Goal: Task Accomplishment & Management: Manage account settings

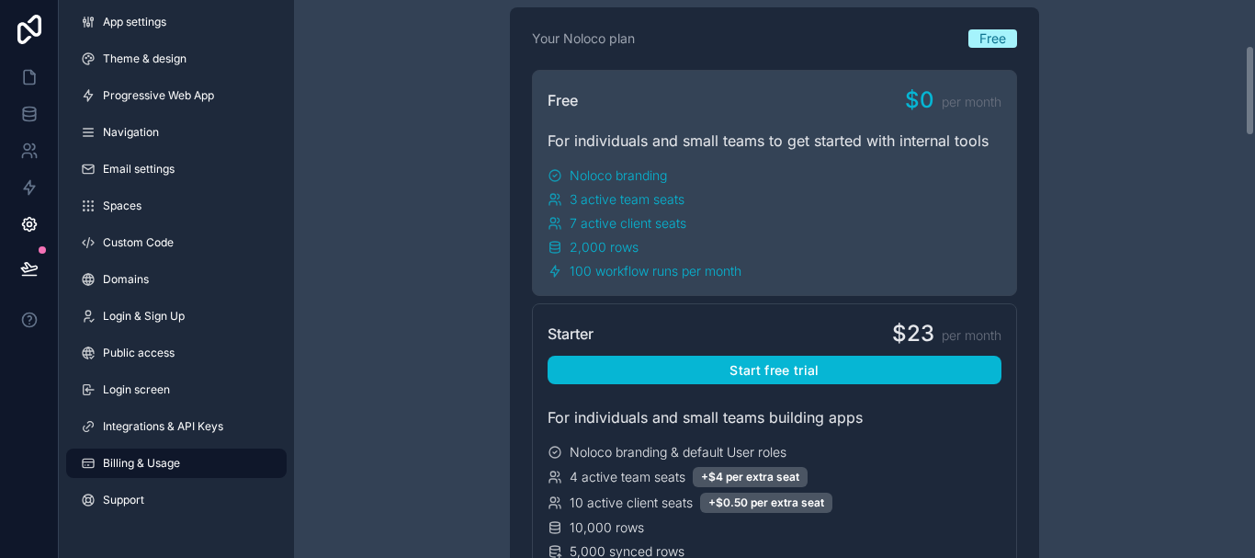
drag, startPoint x: 1249, startPoint y: 28, endPoint x: 1248, endPoint y: 73, distance: 45.0
click at [1248, 73] on div "Have a question about billing, explore our FAQs Billing Change your billing set…" at bounding box center [774, 279] width 961 height 558
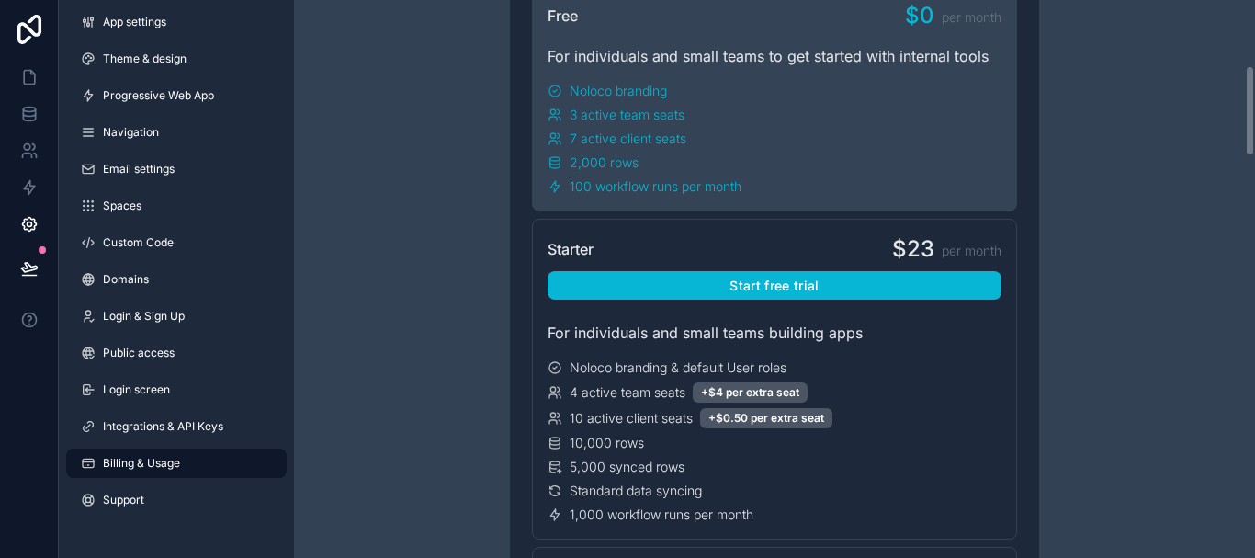
scroll to position [355, 0]
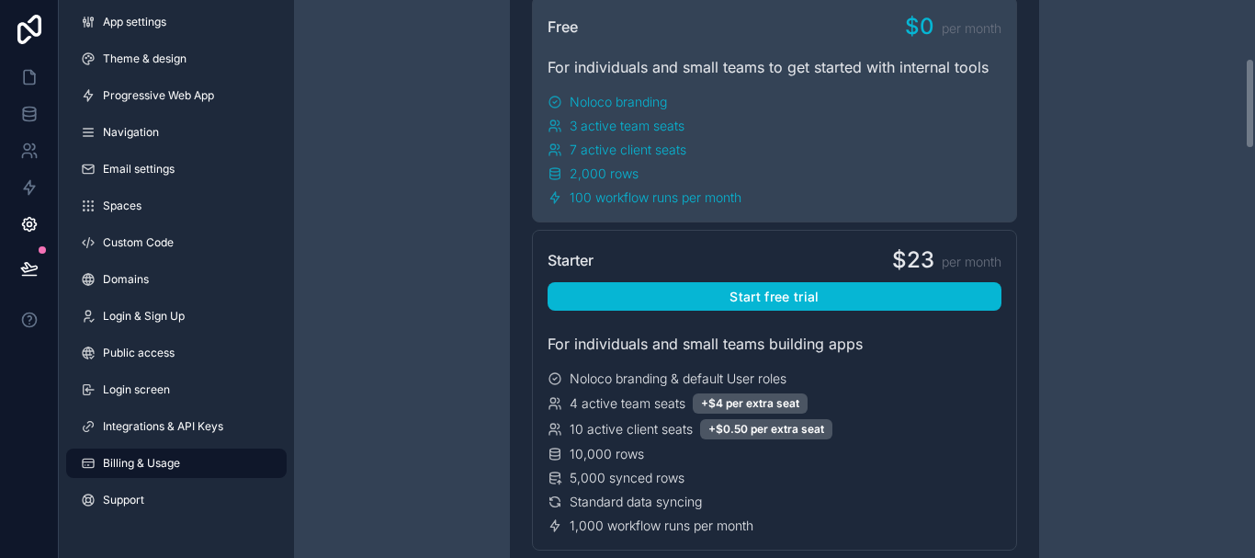
drag, startPoint x: 1248, startPoint y: 67, endPoint x: 1242, endPoint y: 80, distance: 14.4
click at [1242, 80] on div "Have a question about billing, explore our FAQs Billing Change your billing set…" at bounding box center [774, 279] width 961 height 558
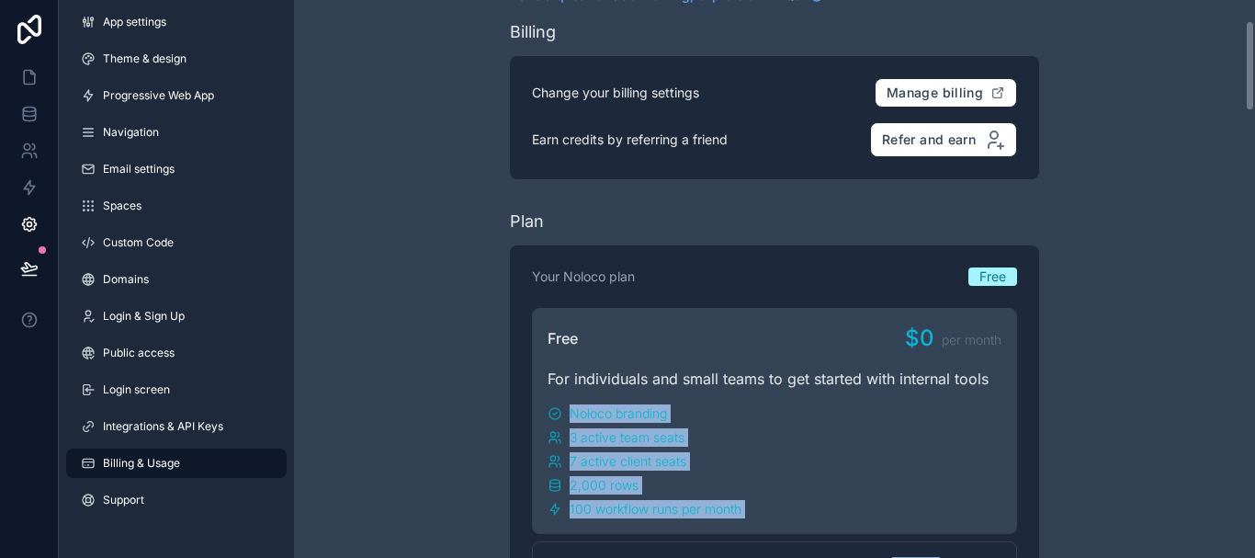
scroll to position [0, 0]
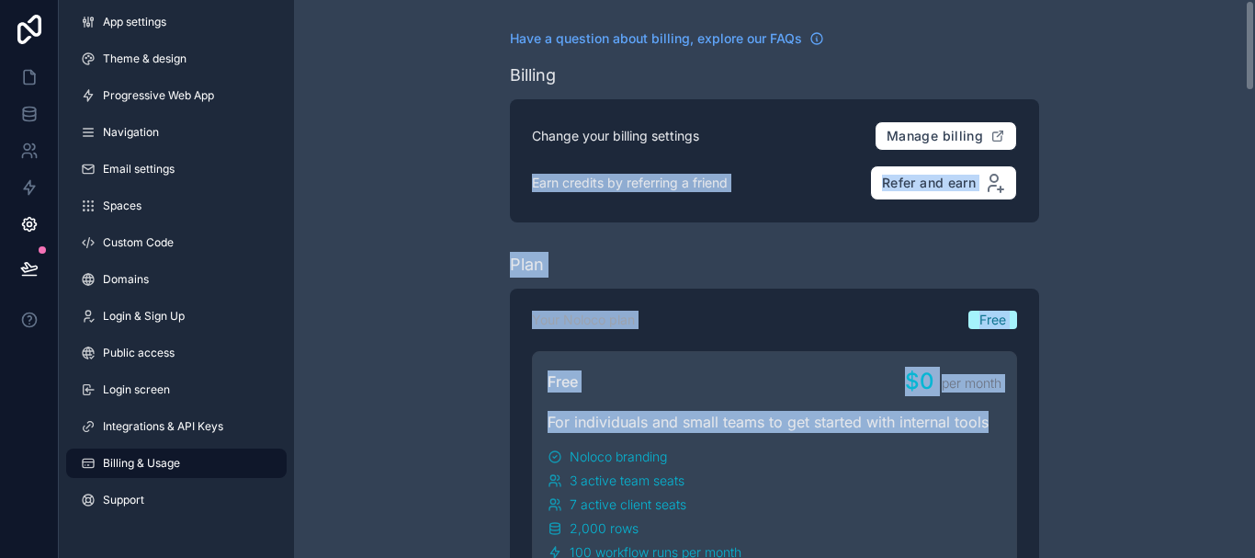
drag, startPoint x: 1242, startPoint y: 80, endPoint x: 1252, endPoint y: 143, distance: 64.2
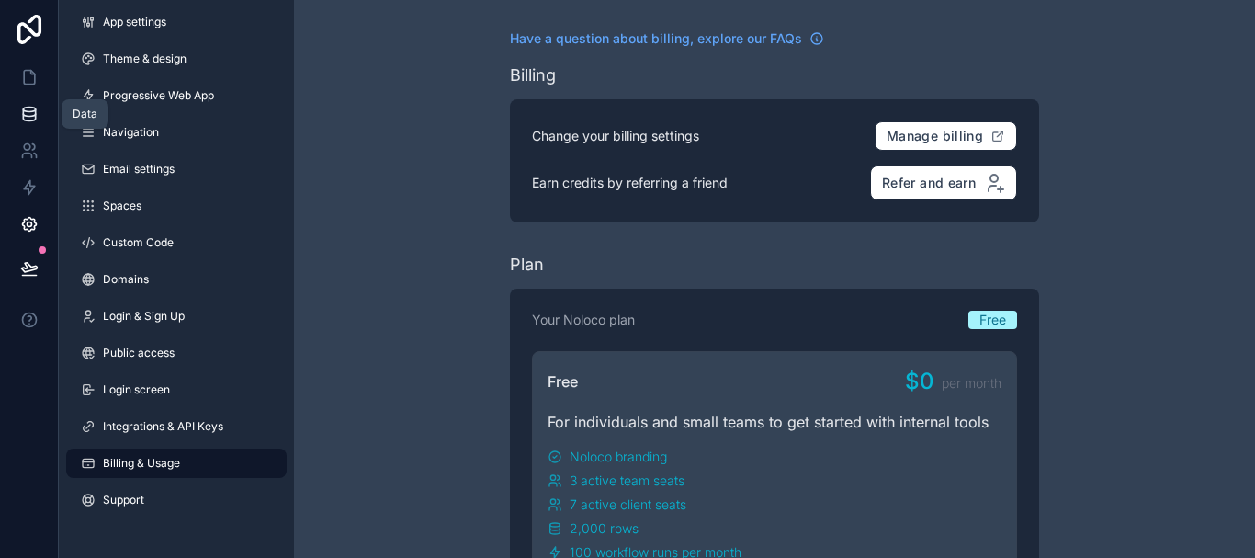
click at [27, 121] on icon at bounding box center [29, 117] width 12 height 7
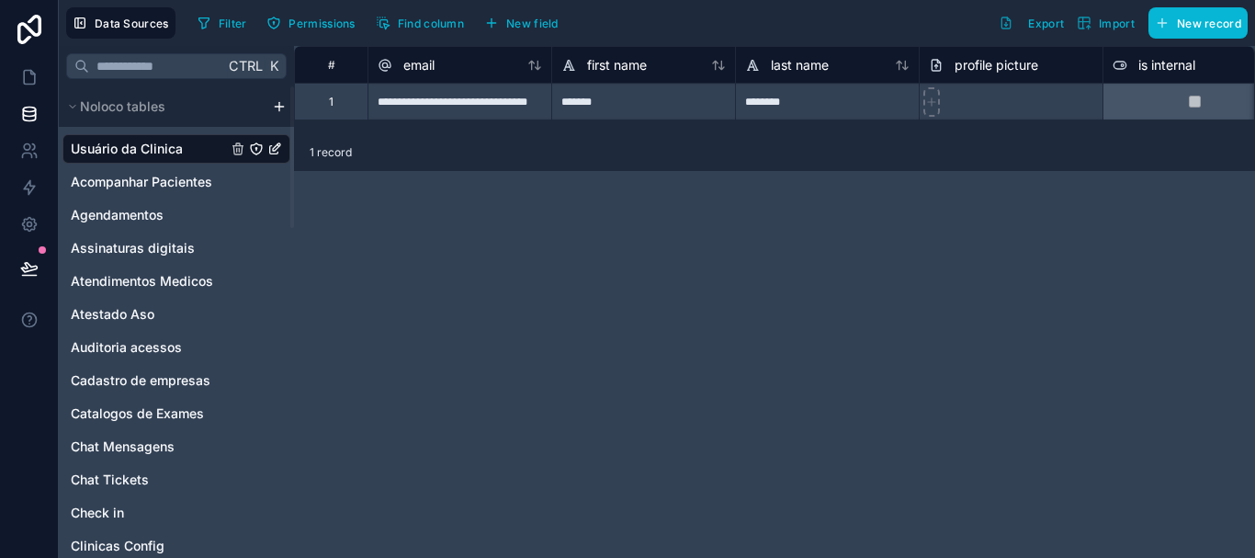
click at [281, 107] on html "**********" at bounding box center [627, 279] width 1255 height 558
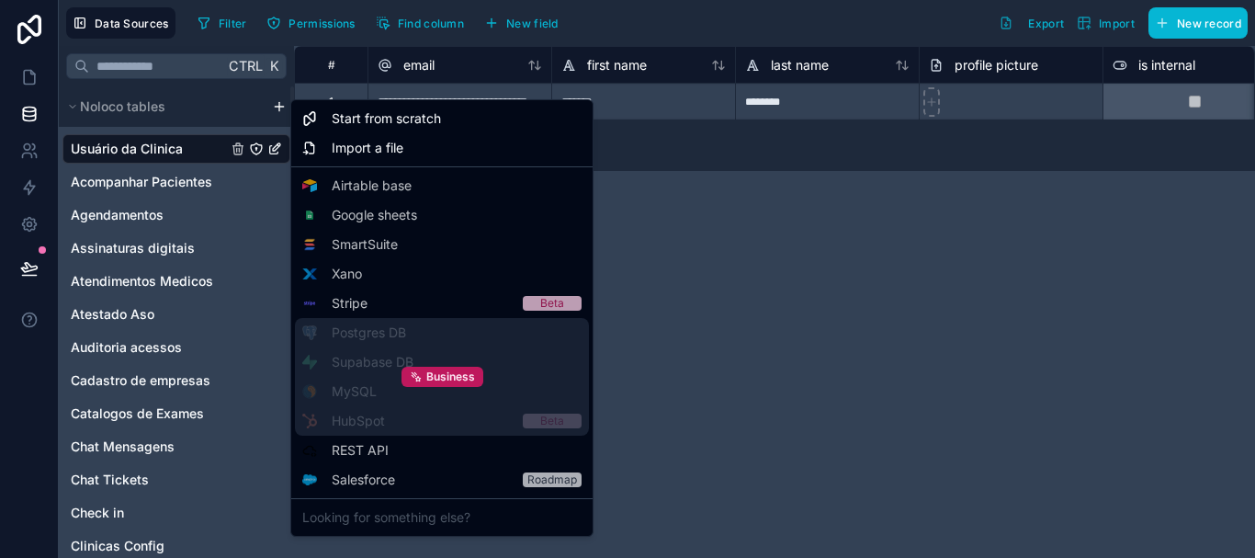
click at [402, 362] on div "Business" at bounding box center [442, 377] width 294 height 118
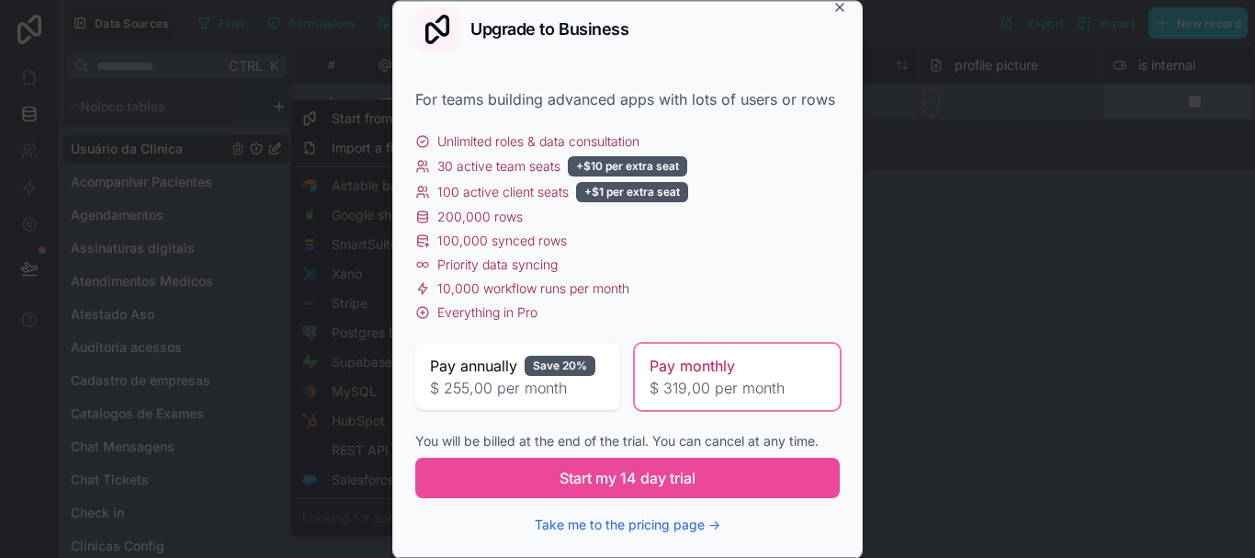
scroll to position [38, 0]
click at [656, 528] on button "Take me to the pricing page →" at bounding box center [628, 524] width 186 height 18
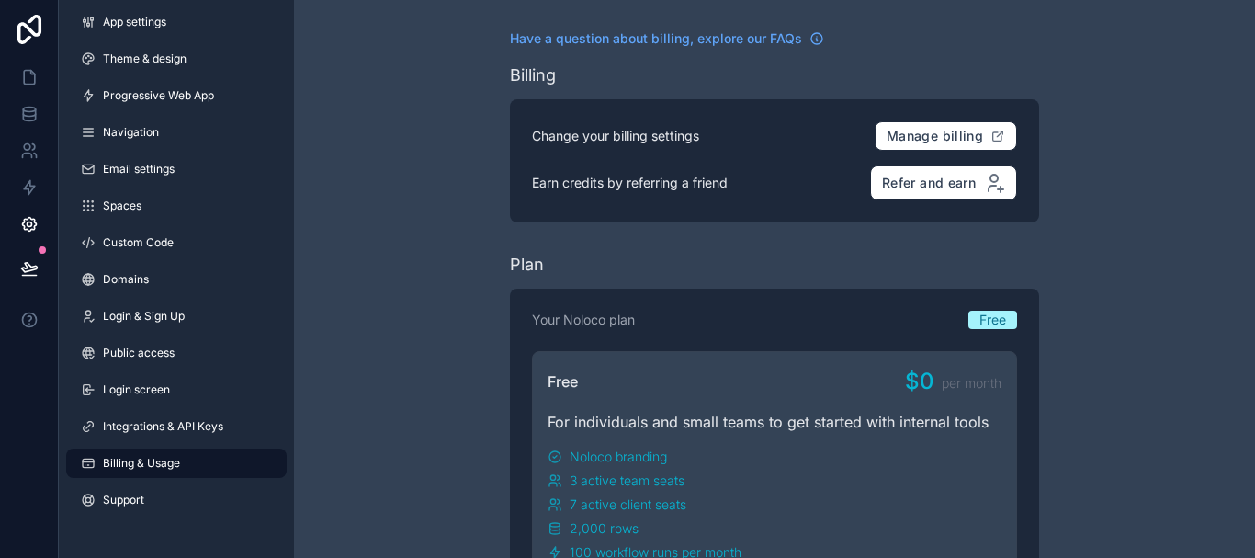
drag, startPoint x: 1254, startPoint y: 73, endPoint x: 1254, endPoint y: 194, distance: 121.2
click at [1254, 194] on html "App settings Theme & design Progressive Web App Navigation Email settings Space…" at bounding box center [627, 279] width 1255 height 558
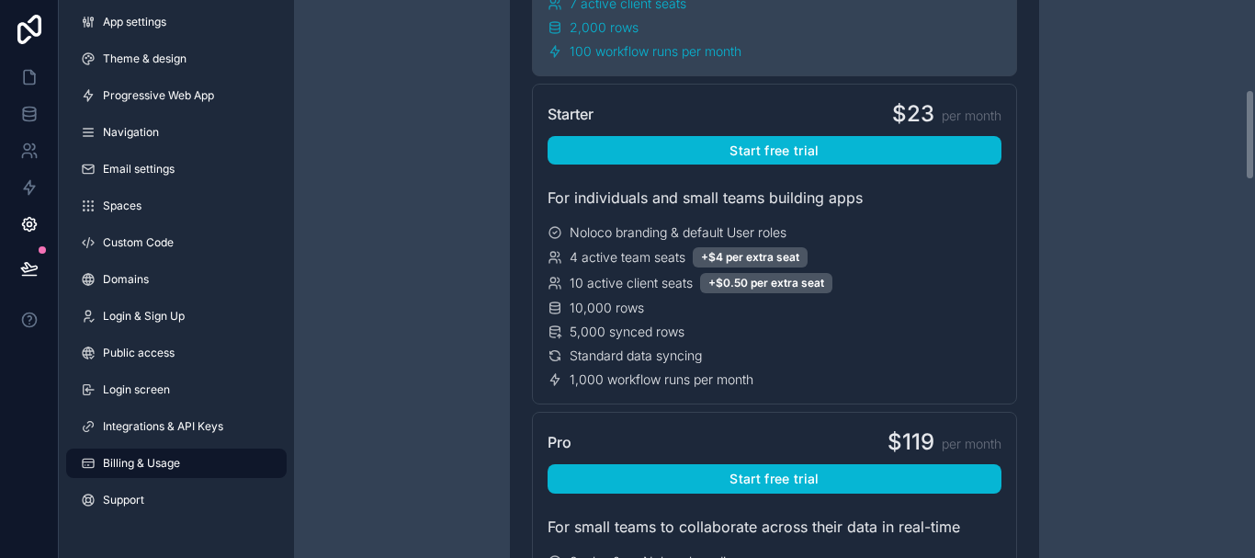
scroll to position [427, 0]
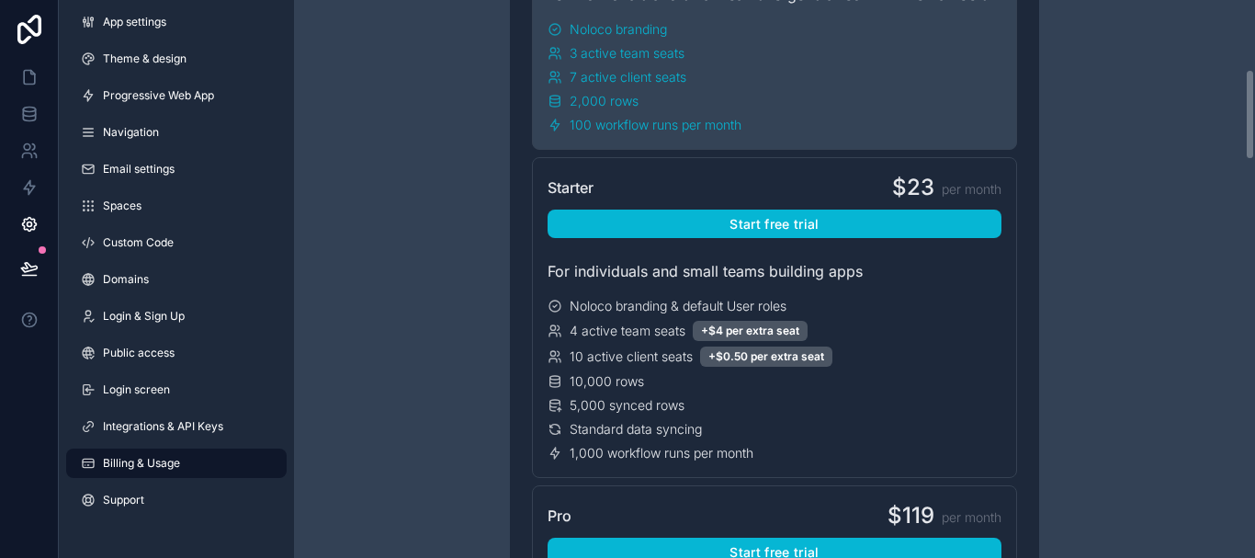
drag, startPoint x: 1254, startPoint y: 43, endPoint x: 1254, endPoint y: 113, distance: 69.8
click at [1254, 113] on div "Have a question about billing, explore our FAQs Billing Change your billing set…" at bounding box center [774, 279] width 961 height 558
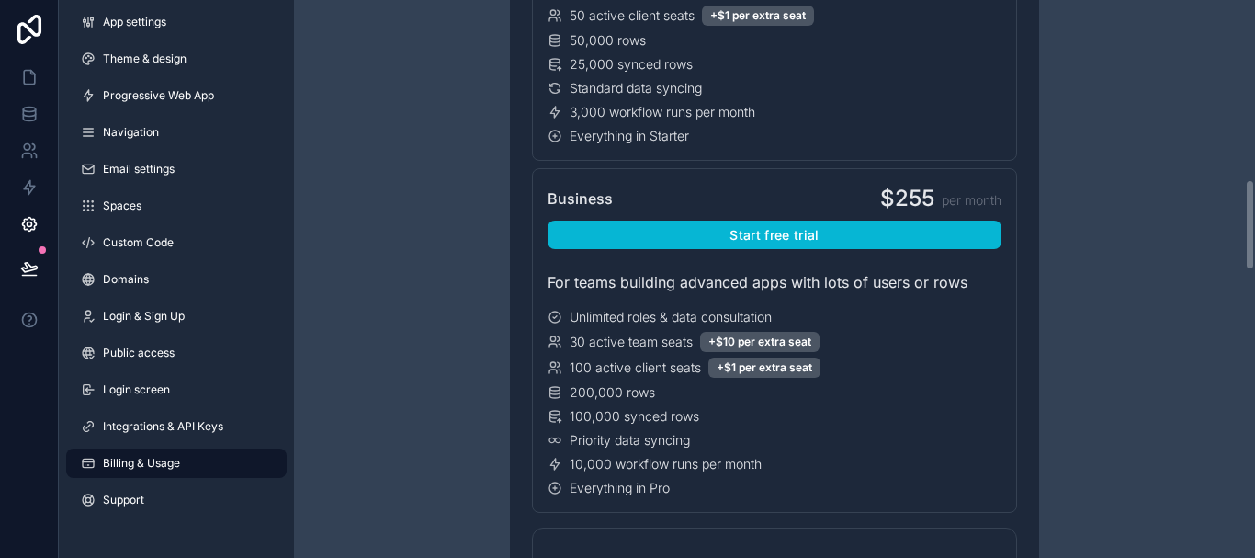
scroll to position [1102, 0]
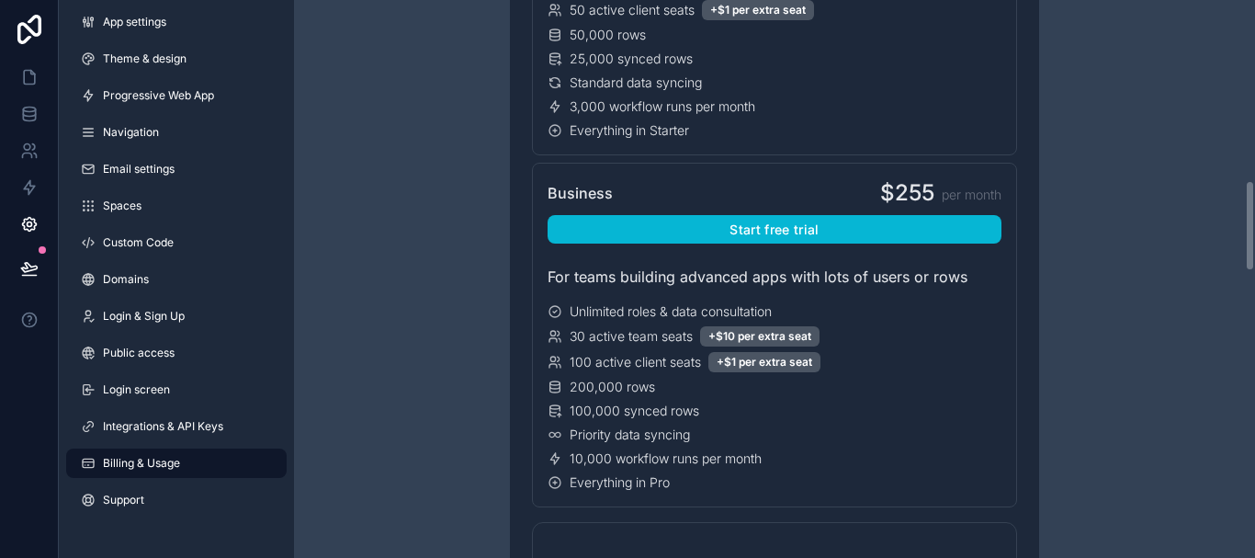
drag, startPoint x: 1249, startPoint y: 118, endPoint x: 1240, endPoint y: 229, distance: 111.5
click at [1240, 229] on div "Have a question about billing, explore our FAQs Billing Change your billing set…" at bounding box center [774, 279] width 961 height 558
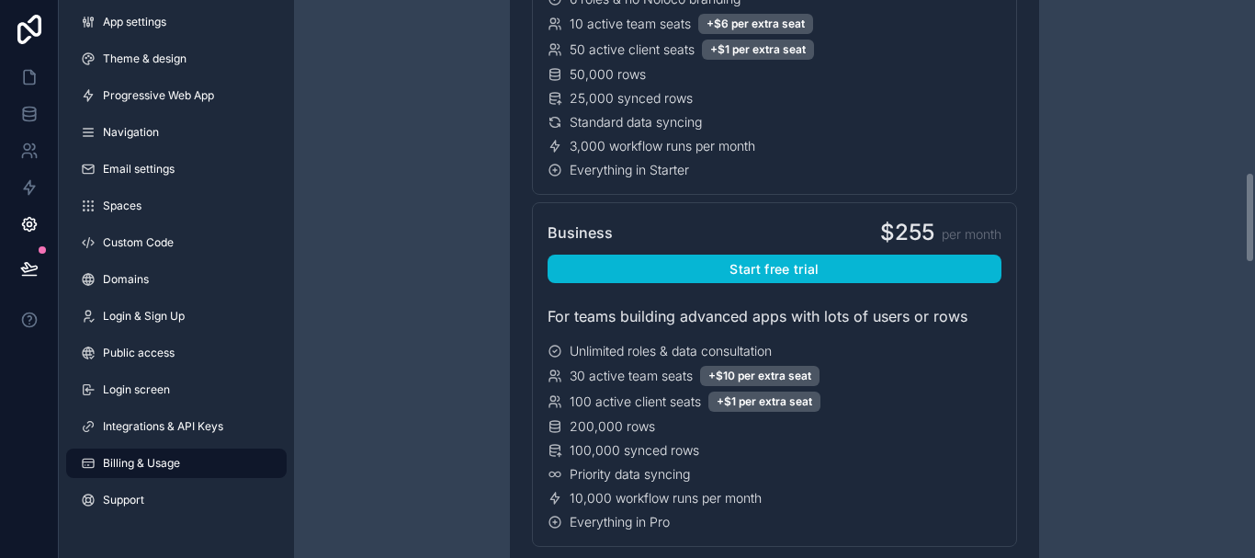
scroll to position [1052, 0]
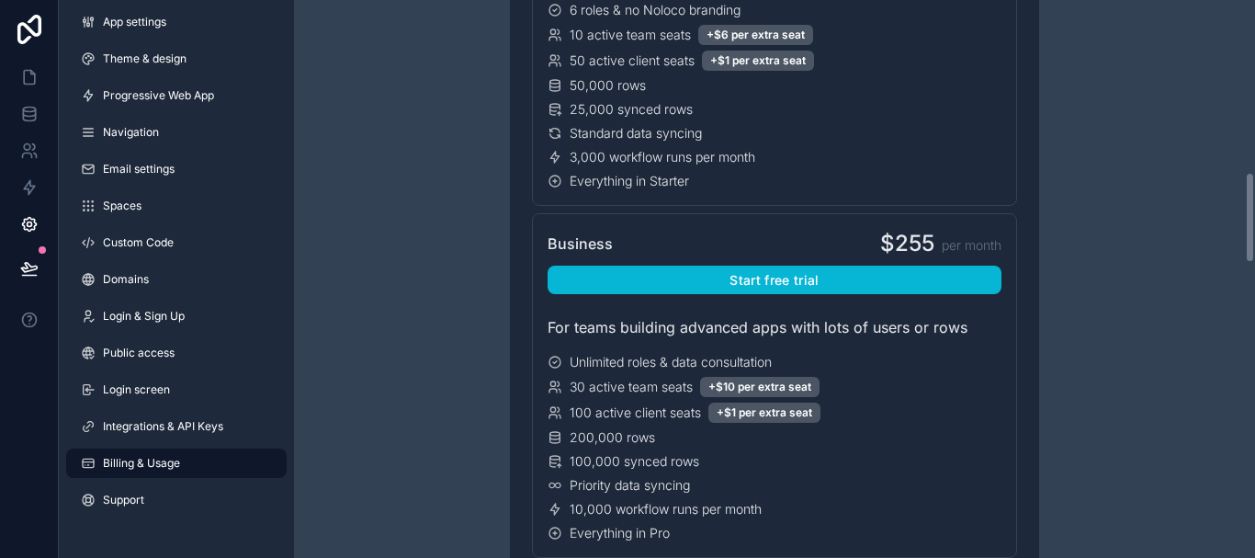
click at [1246, 211] on div "Have a question about billing, explore our FAQs Billing Change your billing set…" at bounding box center [774, 279] width 961 height 558
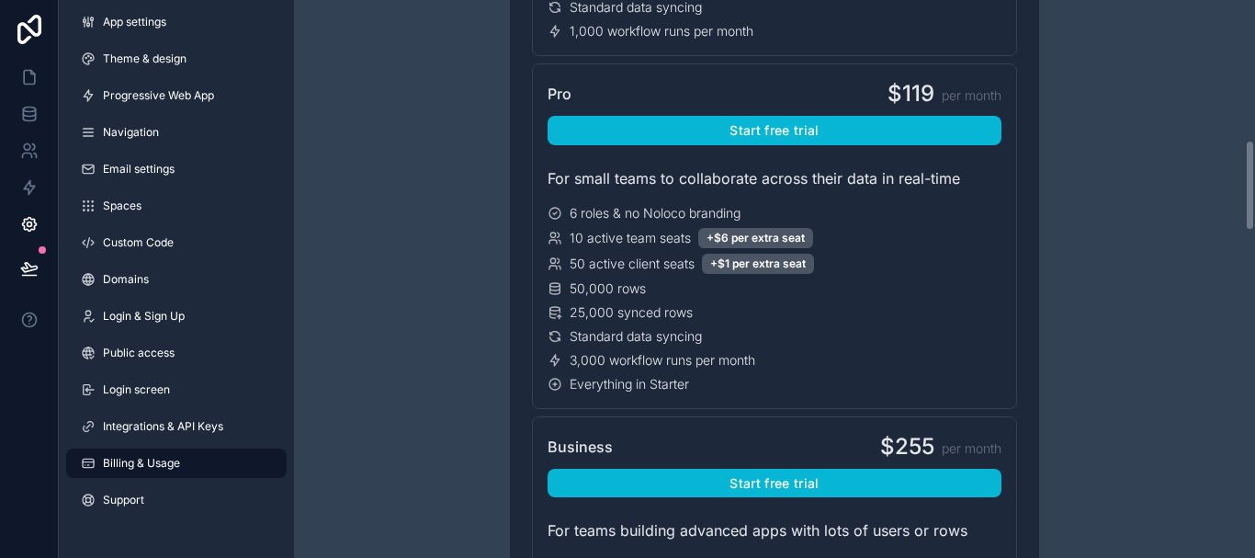
scroll to position [838, 0]
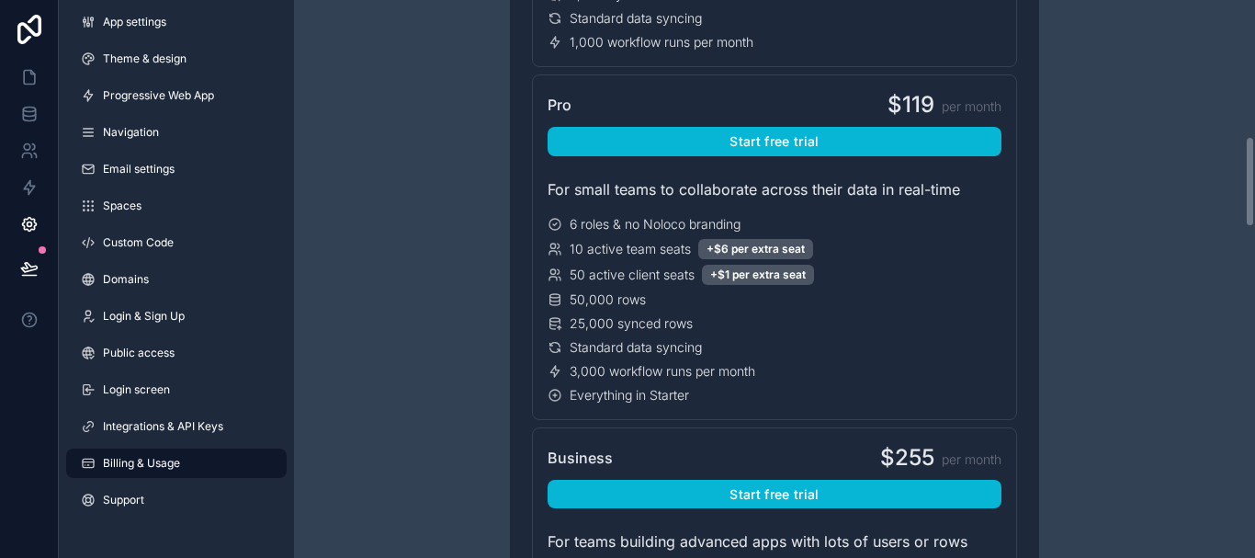
drag, startPoint x: 1254, startPoint y: 254, endPoint x: 1254, endPoint y: 219, distance: 34.9
click at [1254, 219] on div "Have a question about billing, explore our FAQs Billing Change your billing set…" at bounding box center [774, 279] width 961 height 558
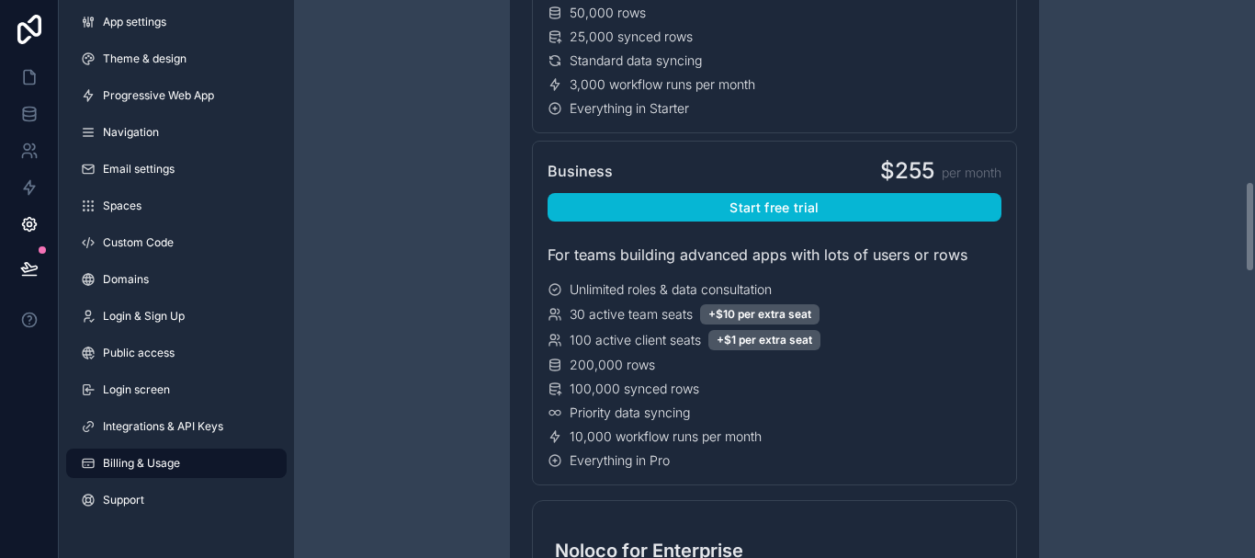
scroll to position [1131, 0]
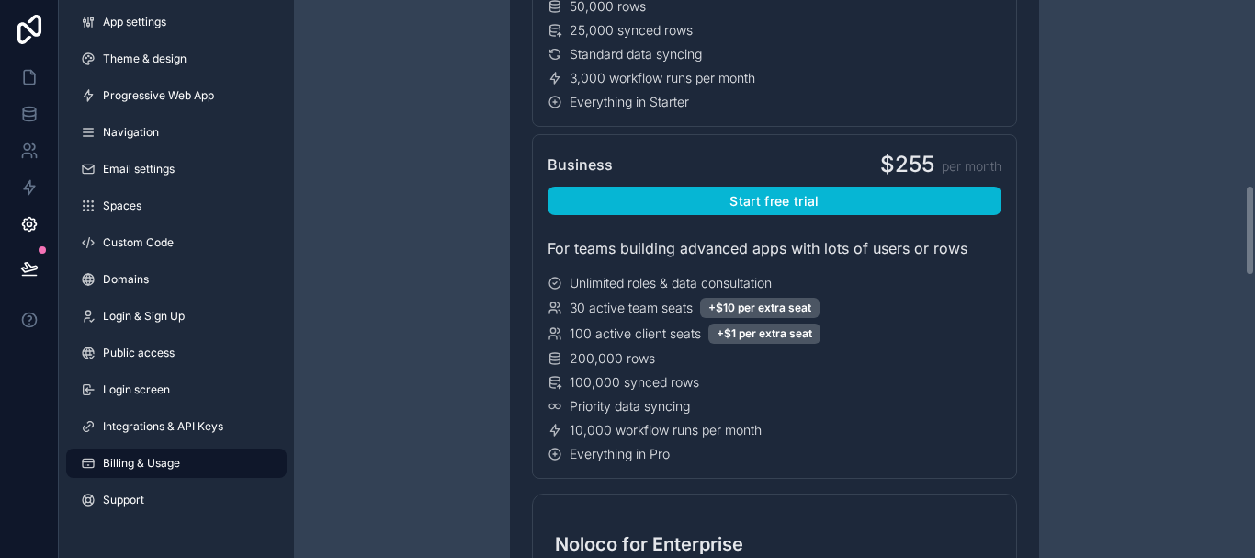
drag, startPoint x: 1250, startPoint y: 186, endPoint x: 1247, endPoint y: 234, distance: 48.8
click at [1247, 234] on div "Have a question about billing, explore our FAQs Billing Change your billing set…" at bounding box center [774, 279] width 961 height 558
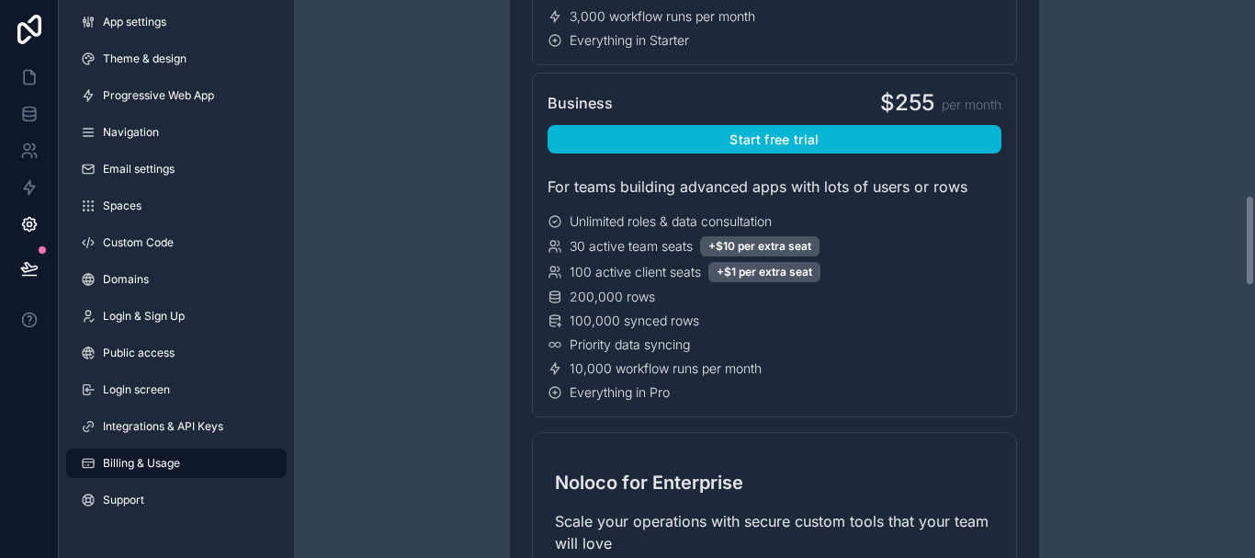
scroll to position [1198, 0]
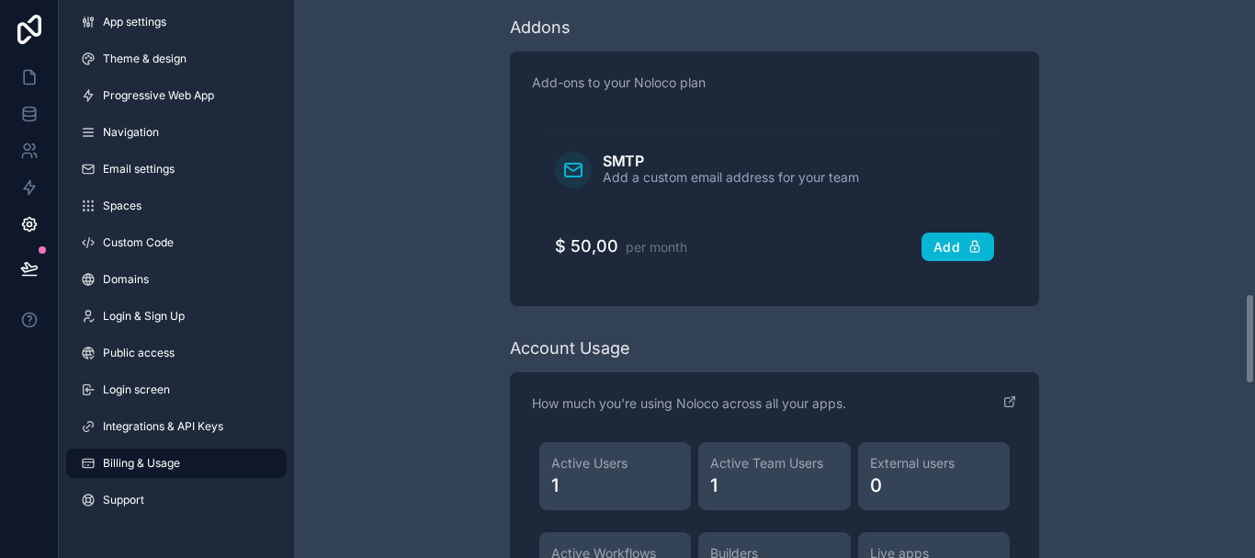
drag, startPoint x: 1247, startPoint y: 220, endPoint x: 1246, endPoint y: 366, distance: 145.1
click at [1246, 366] on div "Have a question about billing, explore our FAQs Billing Change your billing set…" at bounding box center [774, 279] width 961 height 558
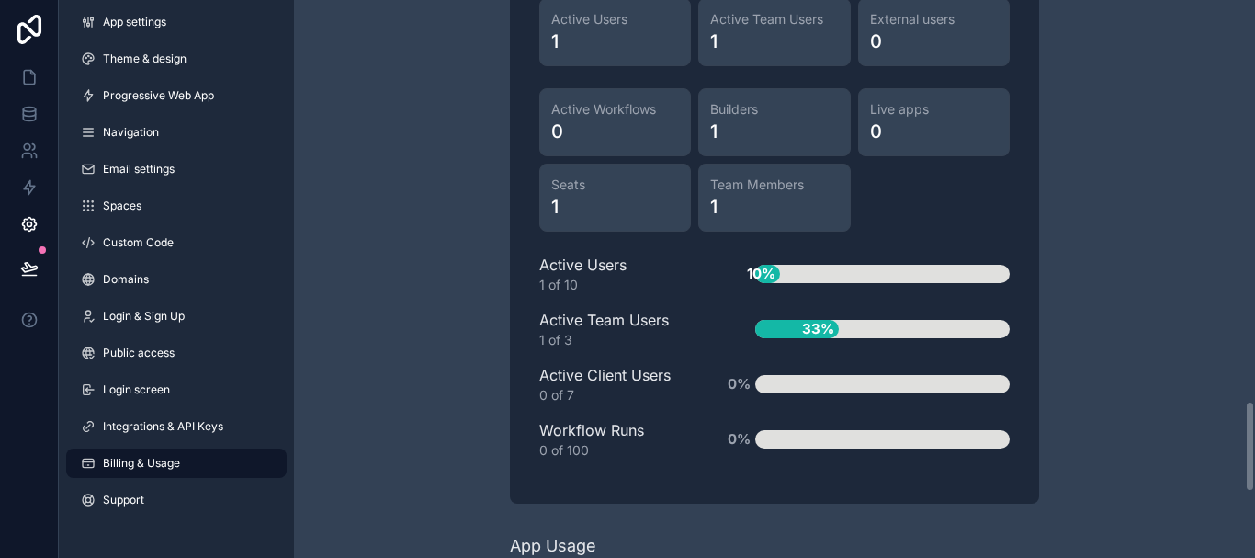
scroll to position [2457, 0]
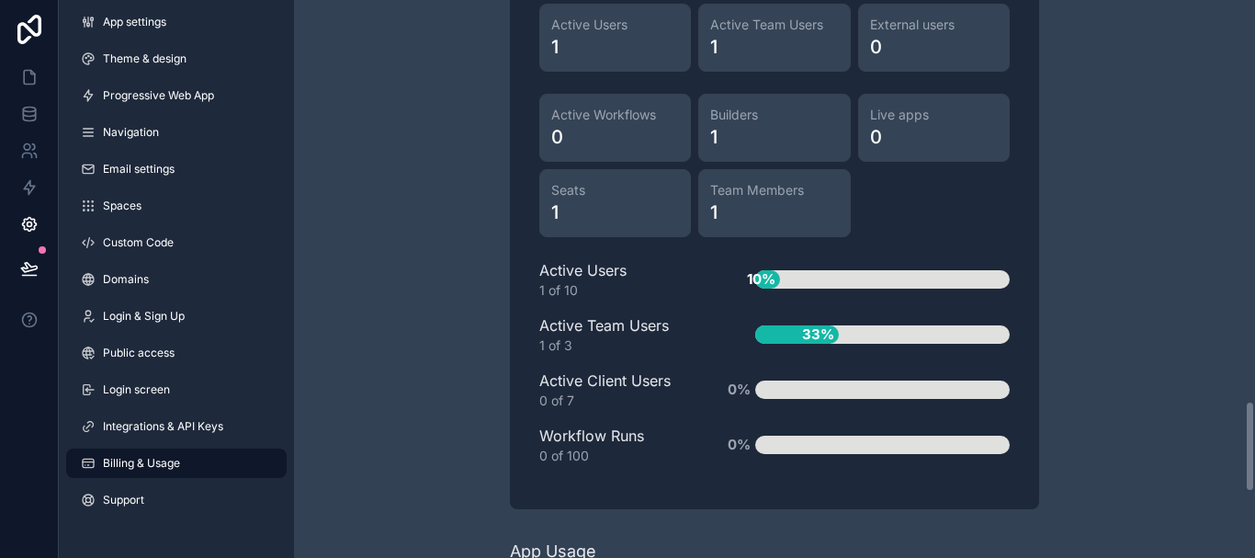
drag, startPoint x: 1246, startPoint y: 366, endPoint x: 1251, endPoint y: 437, distance: 71.8
click at [1251, 437] on div "Have a question about billing, explore our FAQs Billing Change your billing set…" at bounding box center [774, 279] width 961 height 558
click at [1254, 456] on div "Have a question about billing, explore our FAQs Billing Change your billing set…" at bounding box center [774, 279] width 961 height 558
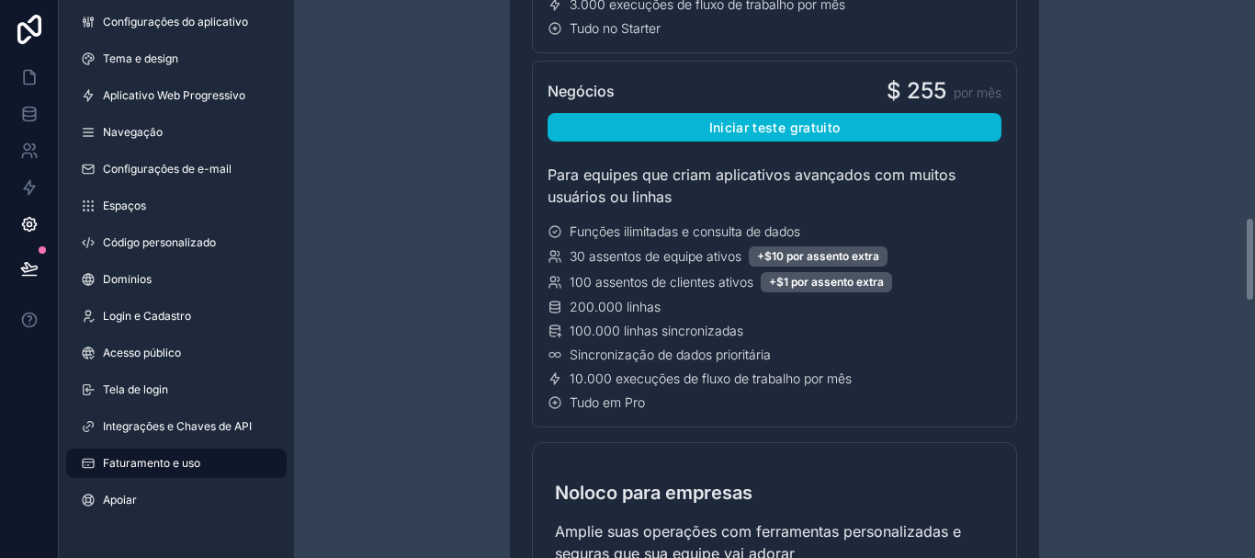
scroll to position [1243, 0]
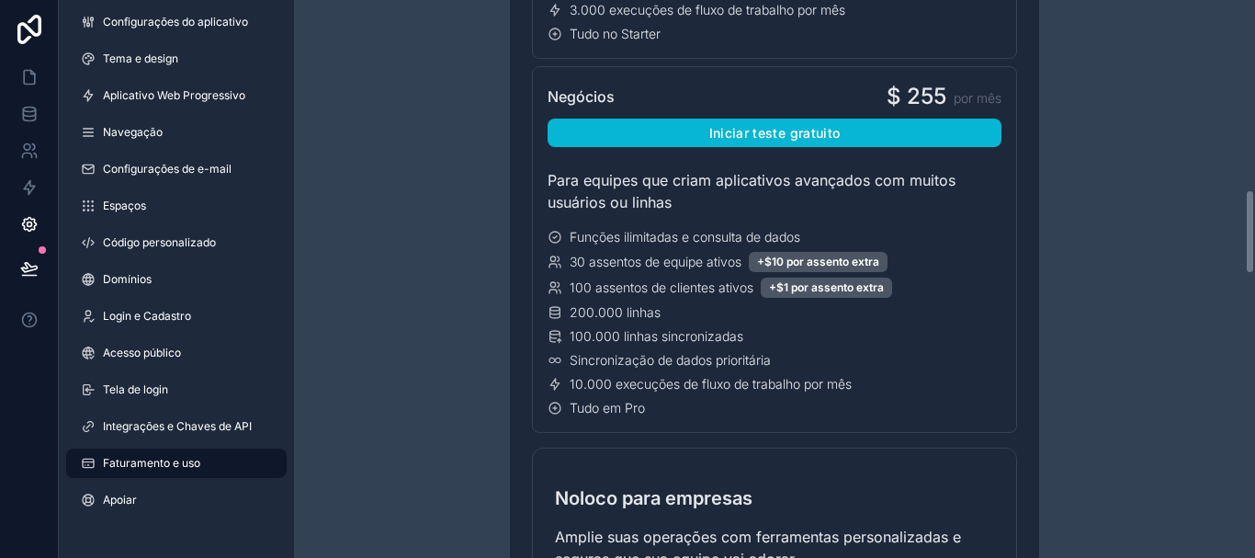
drag, startPoint x: 1253, startPoint y: 419, endPoint x: 1254, endPoint y: 219, distance: 200.2
click at [1254, 219] on div "Tem alguma dúvida sobre faturamento? Explore nossas perguntas frequentes Cobran…" at bounding box center [774, 279] width 961 height 558
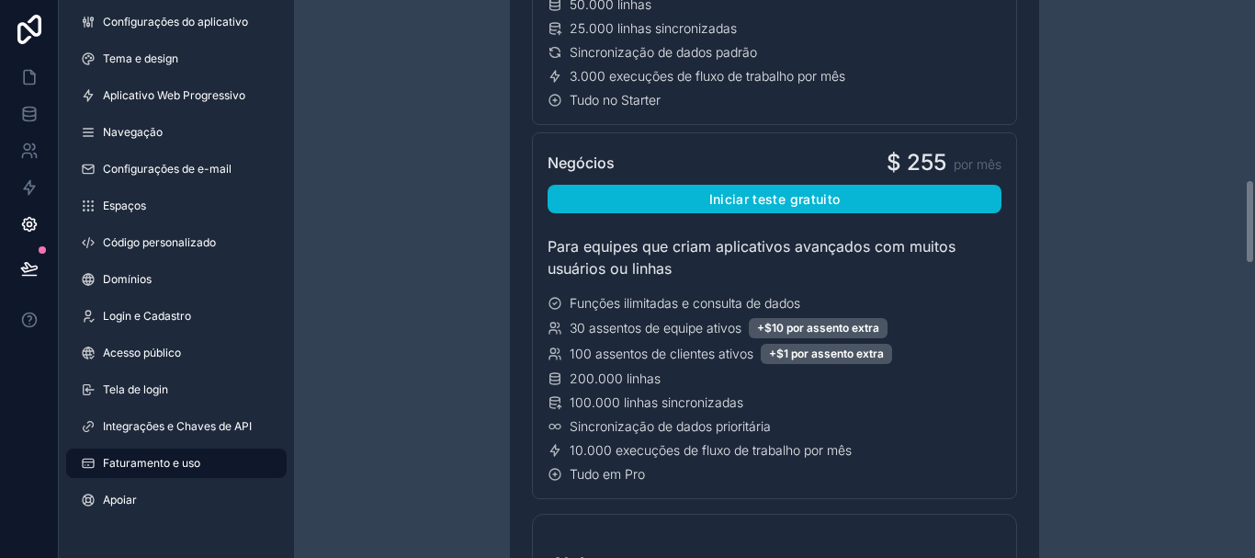
scroll to position [1182, 0]
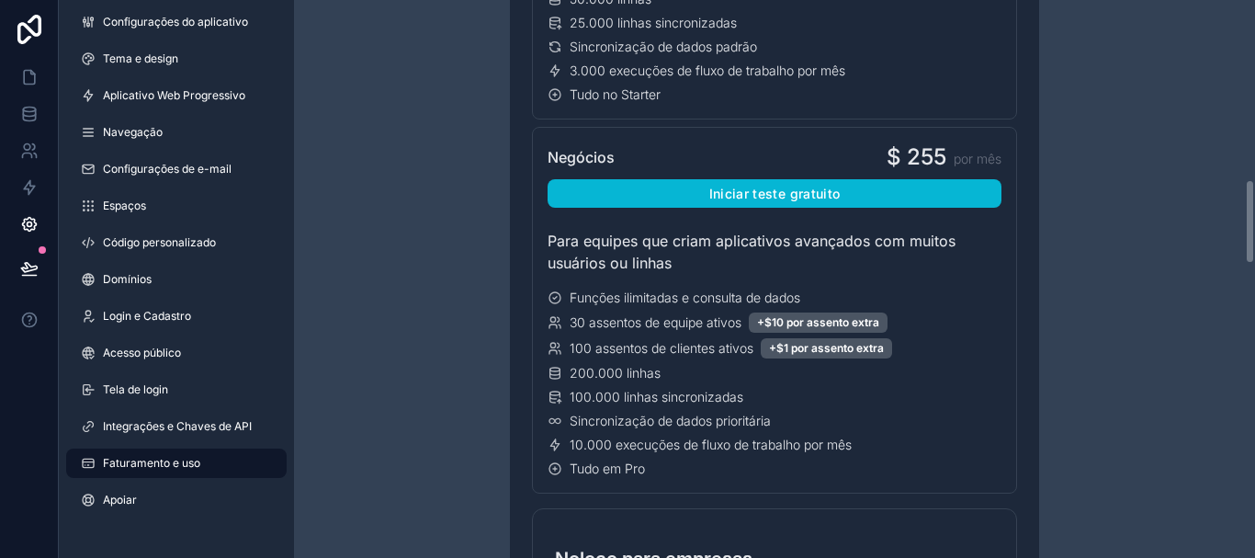
click at [1250, 209] on div "Tem alguma dúvida sobre faturamento? Explore nossas perguntas frequentes Cobran…" at bounding box center [774, 279] width 961 height 558
click at [1249, 210] on div "Tem alguma dúvida sobre faturamento? Explore nossas perguntas frequentes Cobran…" at bounding box center [774, 279] width 961 height 558
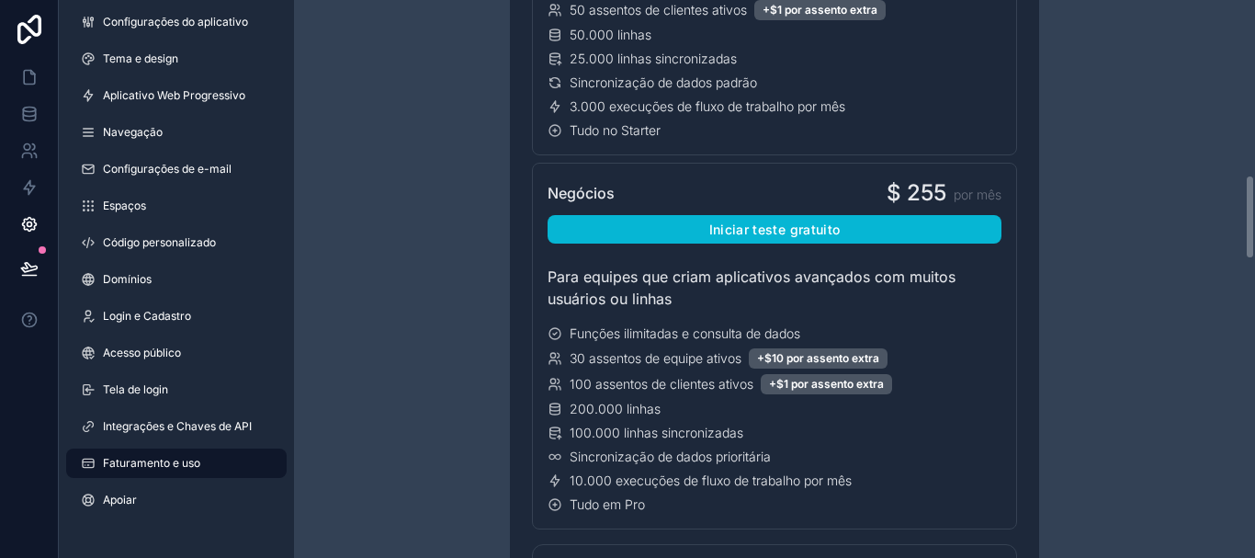
click at [1249, 206] on div "Tem alguma dúvida sobre faturamento? Explore nossas perguntas frequentes Cobran…" at bounding box center [774, 279] width 961 height 558
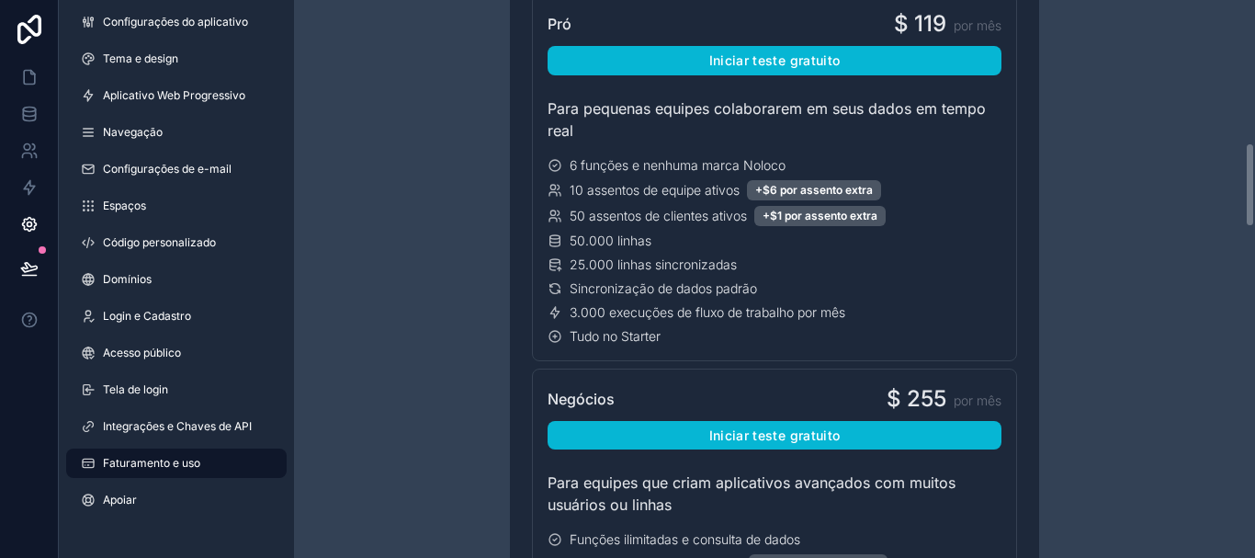
scroll to position [935, 0]
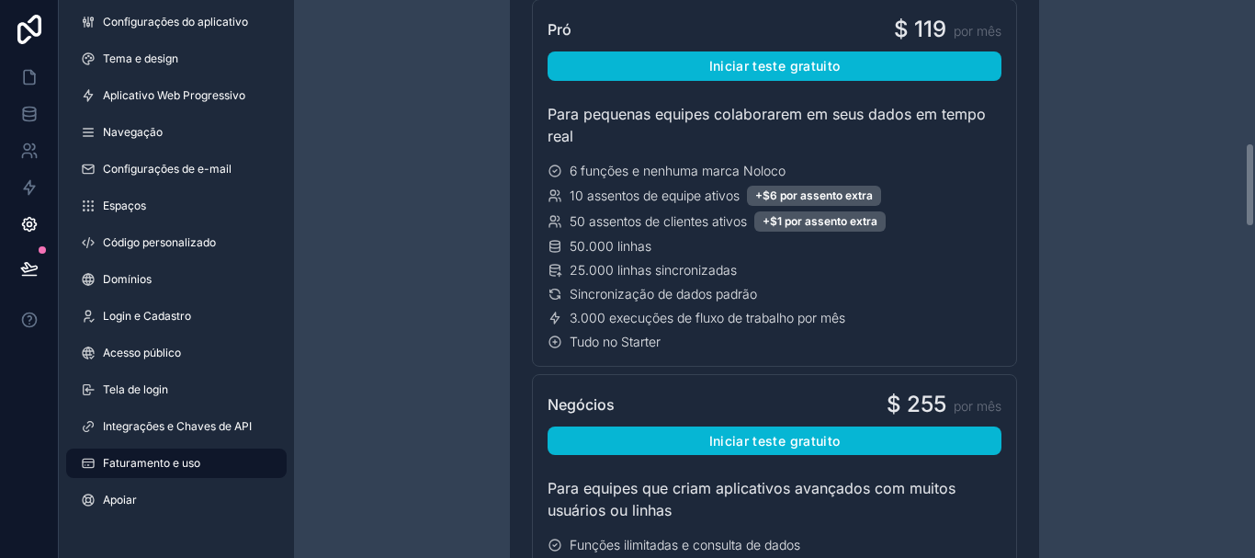
drag, startPoint x: 1249, startPoint y: 206, endPoint x: 1251, endPoint y: 174, distance: 32.2
click at [1251, 174] on div "Tem alguma dúvida sobre faturamento? Explore nossas perguntas frequentes Cobran…" at bounding box center [774, 279] width 961 height 558
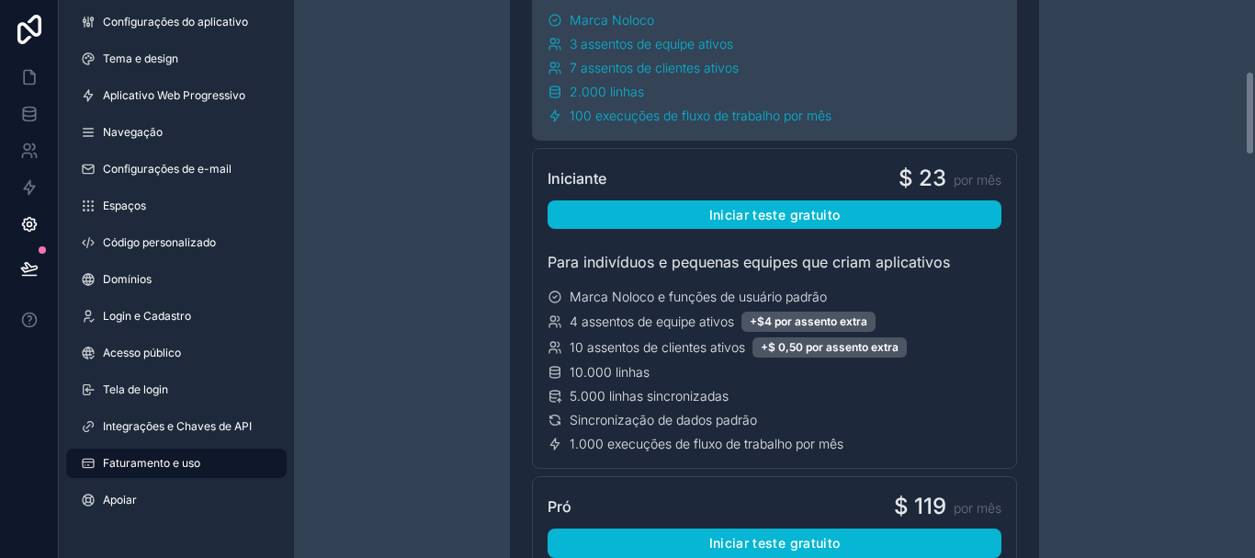
drag, startPoint x: 1254, startPoint y: 190, endPoint x: 1254, endPoint y: 117, distance: 73.5
click at [1254, 117] on div "Tem alguma dúvida sobre faturamento? Explore nossas perguntas frequentes Cobran…" at bounding box center [774, 279] width 961 height 558
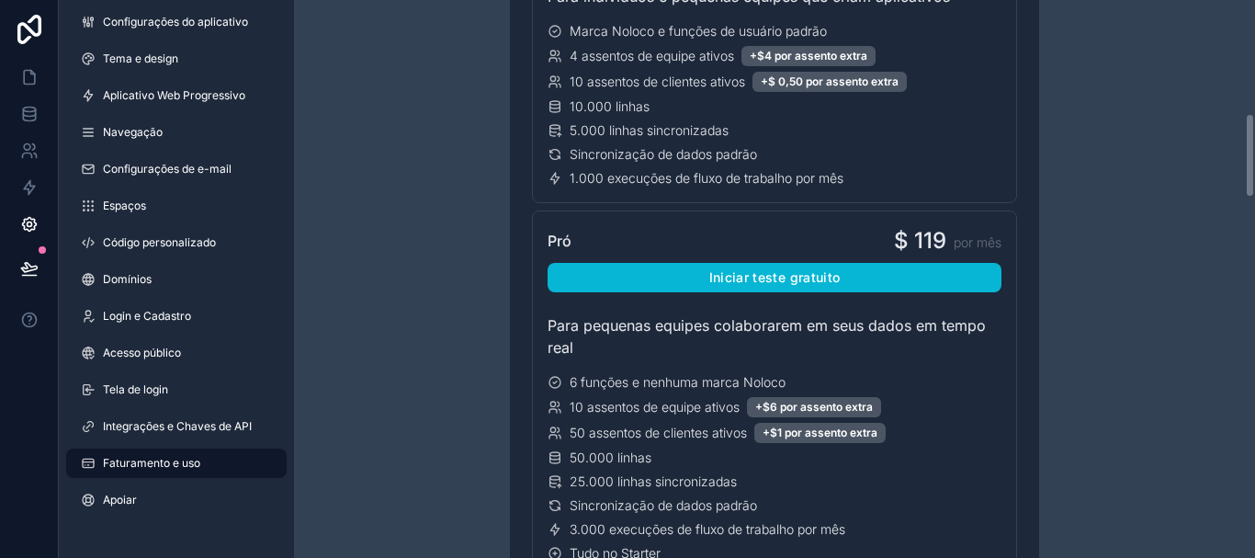
scroll to position [760, 0]
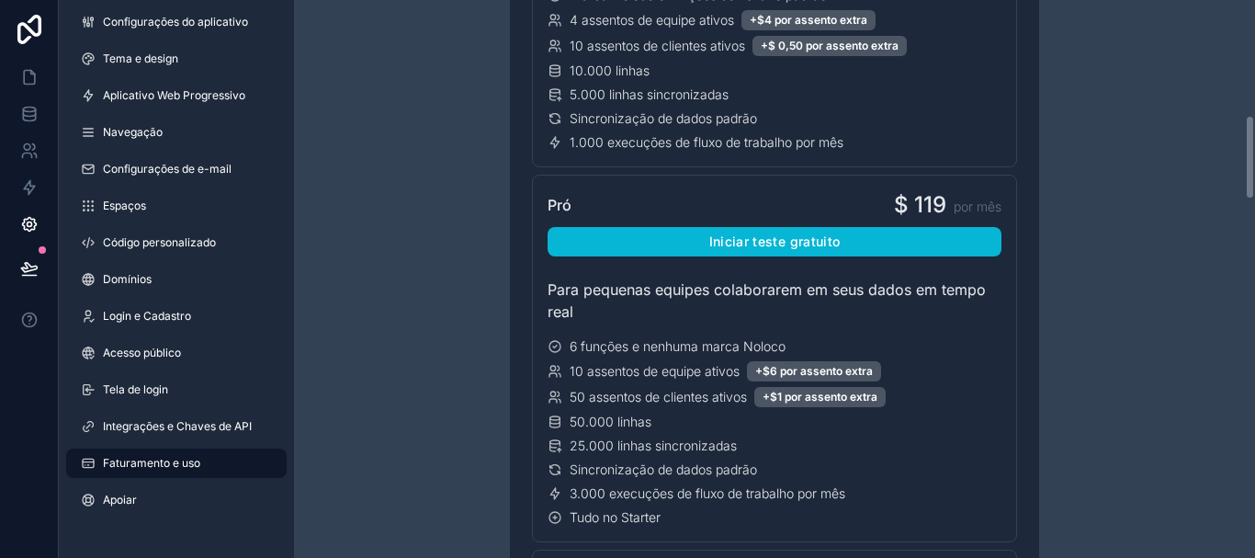
drag, startPoint x: 1249, startPoint y: 110, endPoint x: 1251, endPoint y: 157, distance: 46.9
click at [1251, 157] on div "Tem alguma dúvida sobre faturamento? Explore nossas perguntas frequentes Cobran…" at bounding box center [774, 279] width 961 height 558
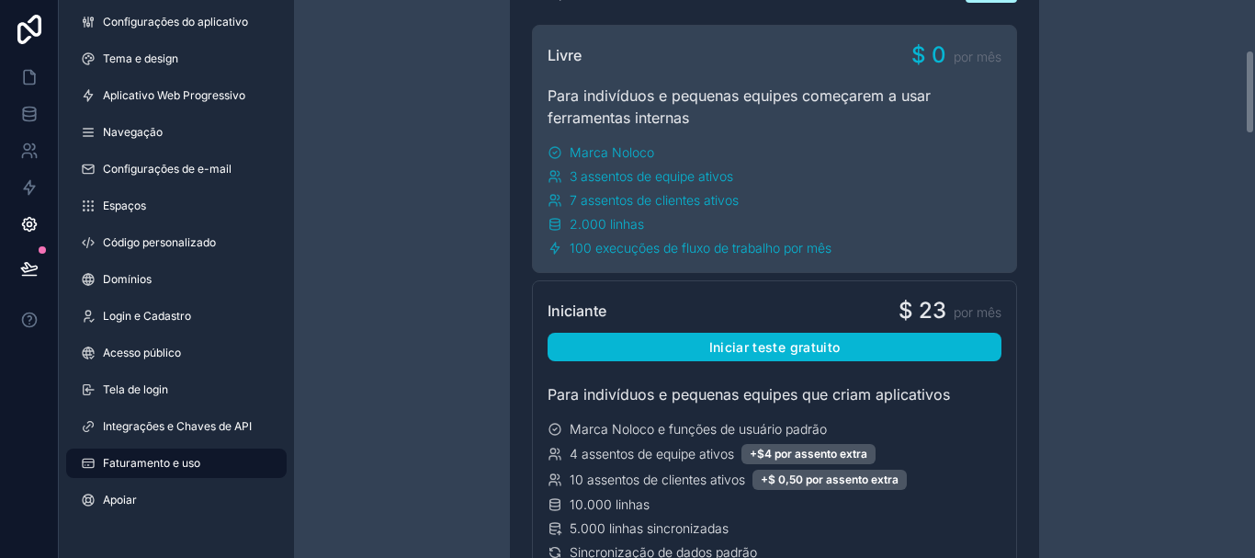
drag, startPoint x: 1251, startPoint y: 157, endPoint x: 1254, endPoint y: 92, distance: 65.3
click at [1254, 92] on div "Tem alguma dúvida sobre faturamento? Explore nossas perguntas frequentes Cobran…" at bounding box center [774, 279] width 961 height 558
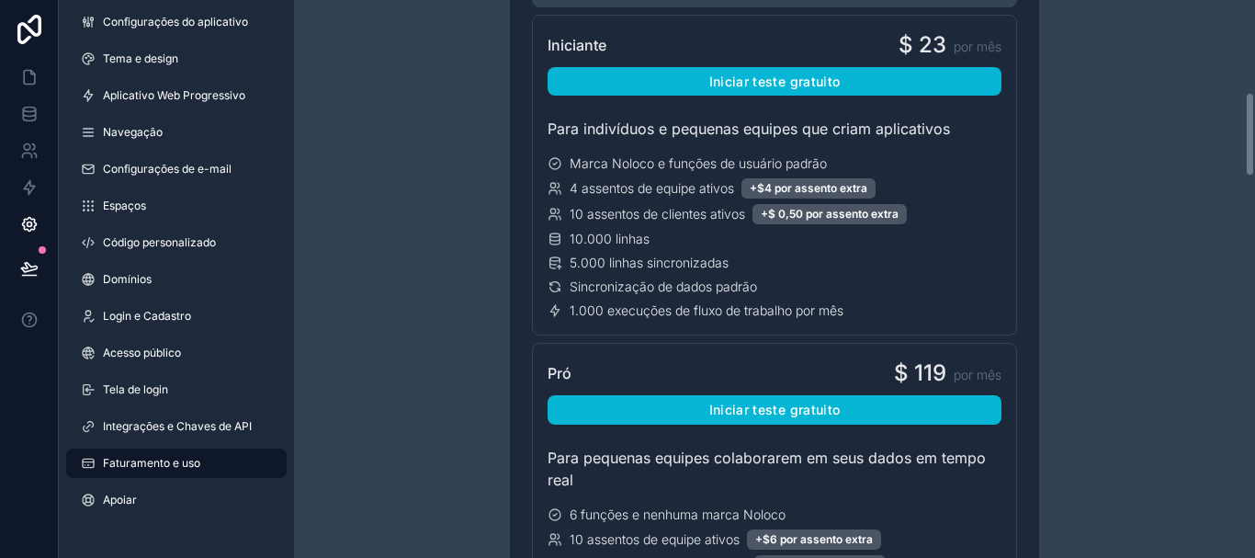
scroll to position [615, 0]
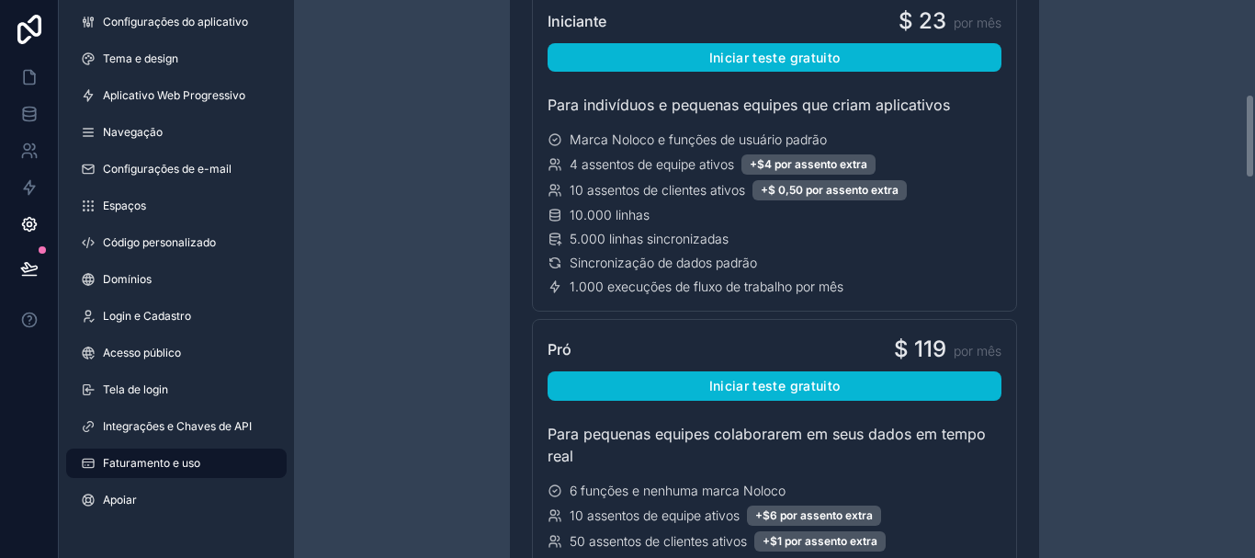
drag, startPoint x: 1254, startPoint y: 92, endPoint x: 1249, endPoint y: 136, distance: 44.3
click at [1249, 136] on div "Tem alguma dúvida sobre faturamento? Explore nossas perguntas frequentes Cobran…" at bounding box center [774, 279] width 961 height 558
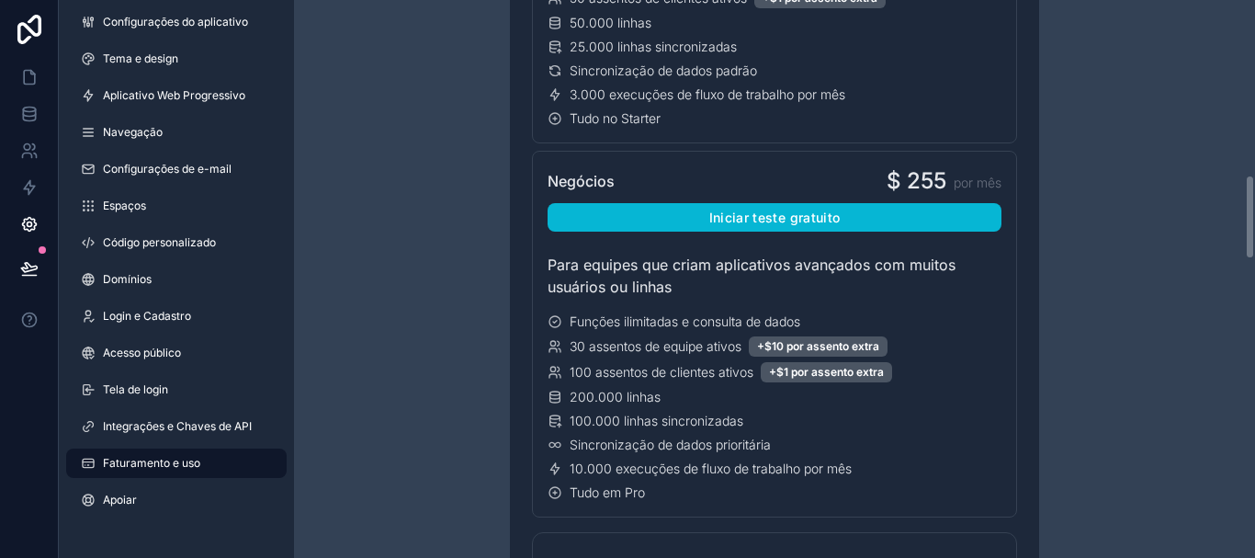
scroll to position [1164, 0]
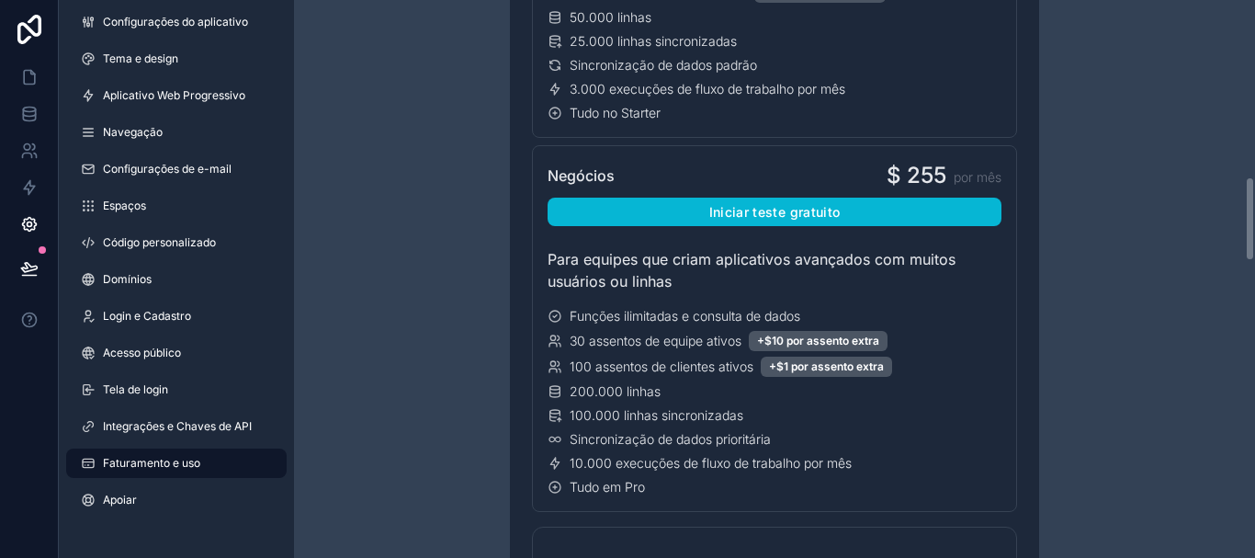
drag, startPoint x: 1251, startPoint y: 107, endPoint x: 1239, endPoint y: 191, distance: 84.4
click at [1239, 191] on div "Tem alguma dúvida sobre faturamento? Explore nossas perguntas frequentes Cobran…" at bounding box center [774, 279] width 961 height 558
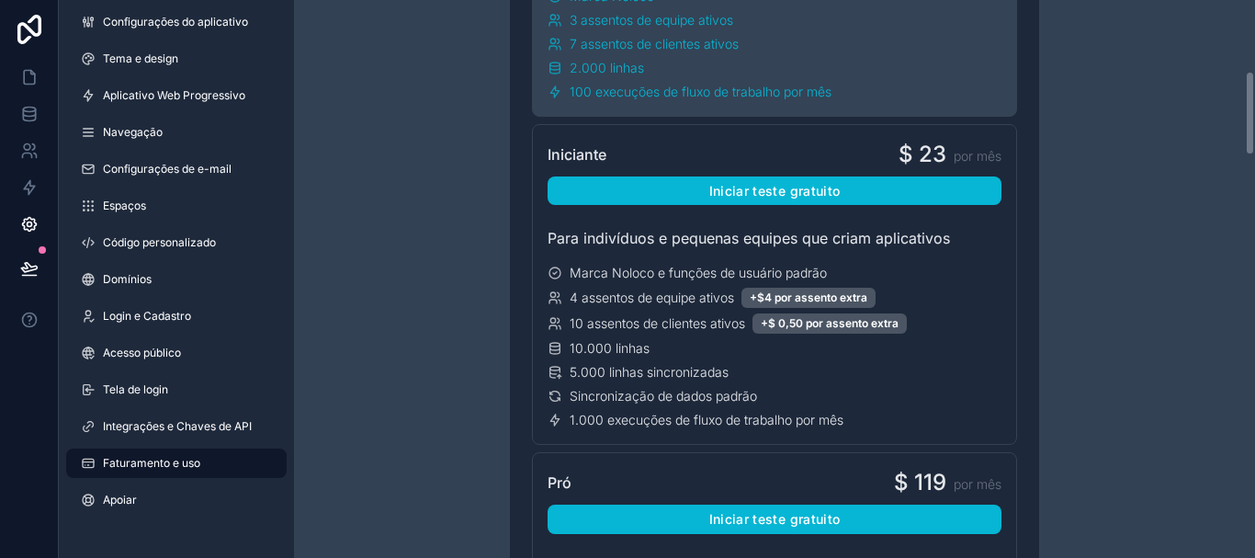
scroll to position [470, 0]
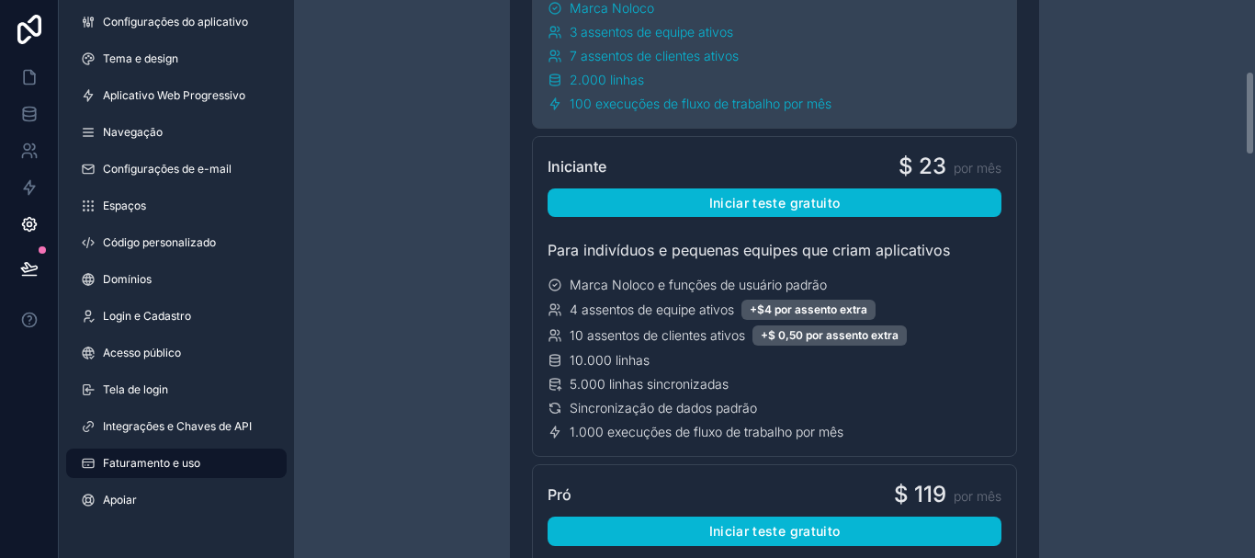
drag, startPoint x: 1252, startPoint y: 228, endPoint x: 1254, endPoint y: 123, distance: 104.7
click at [1254, 123] on div "Tem alguma dúvida sobre faturamento? Explore nossas perguntas frequentes Cobran…" at bounding box center [774, 279] width 961 height 558
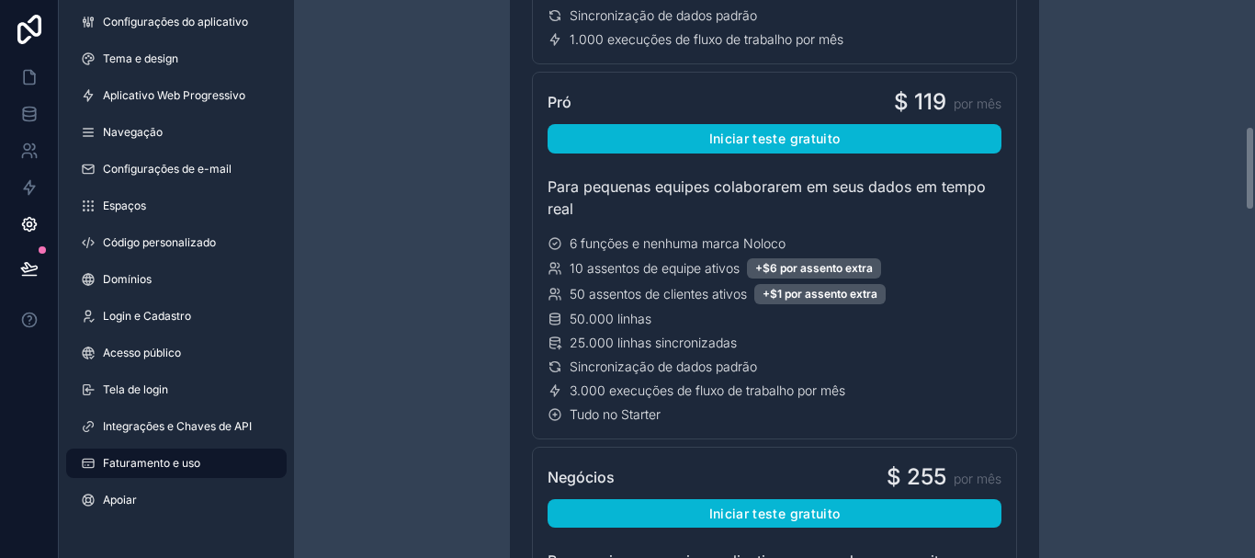
scroll to position [869, 0]
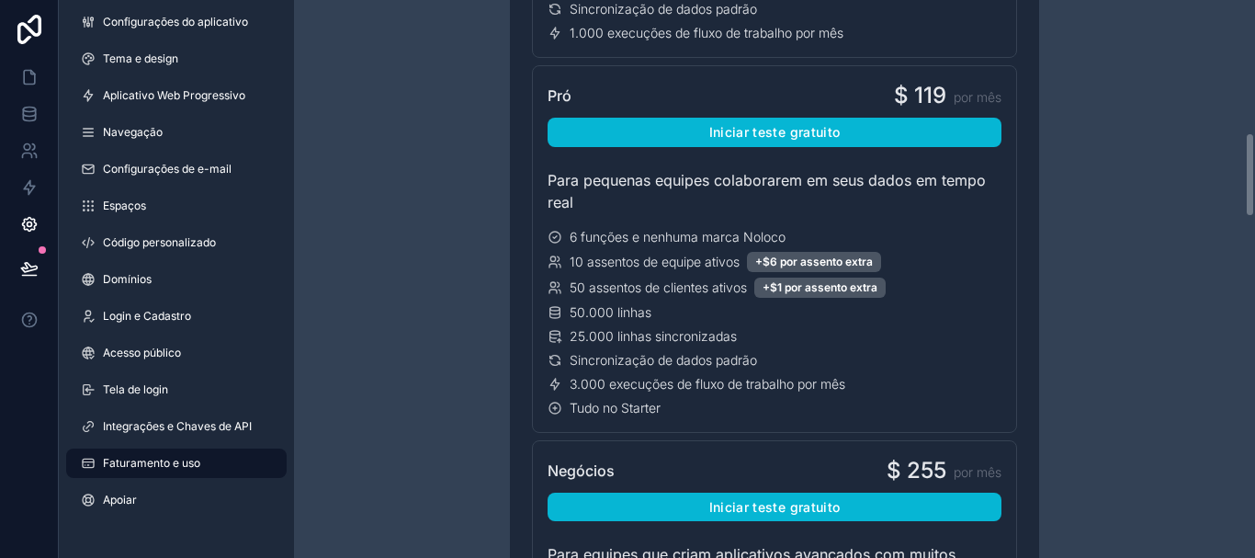
drag, startPoint x: 1249, startPoint y: 103, endPoint x: 1249, endPoint y: 164, distance: 61.5
click at [1249, 164] on div "Tem alguma dúvida sobre faturamento? Explore nossas perguntas frequentes Cobran…" at bounding box center [774, 279] width 961 height 558
click at [29, 115] on icon at bounding box center [29, 114] width 18 height 18
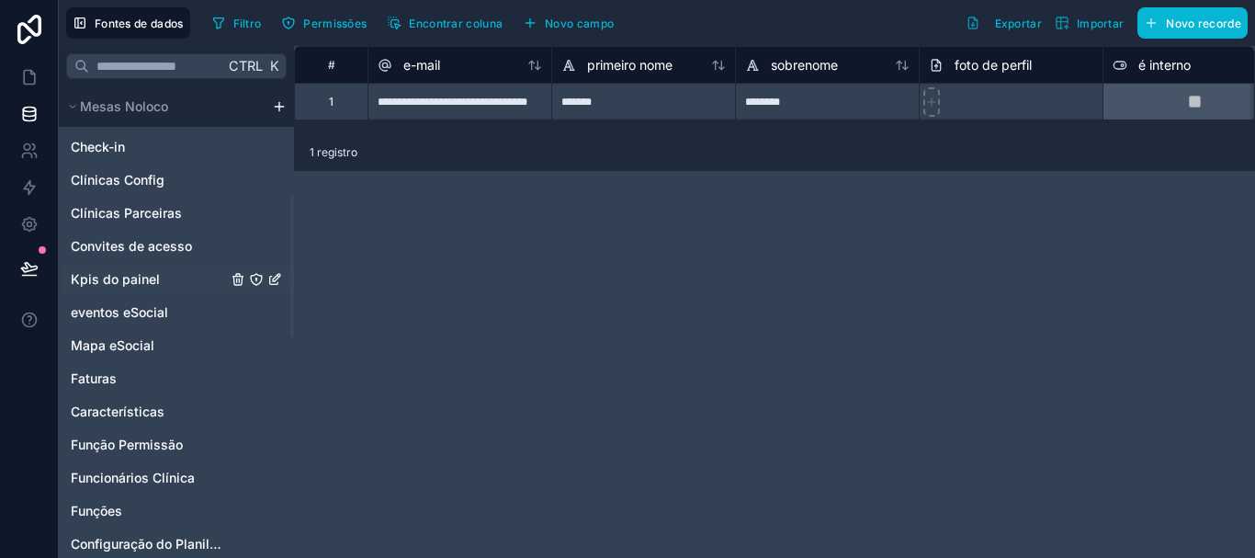
drag, startPoint x: 290, startPoint y: 179, endPoint x: 287, endPoint y: 289, distance: 110.3
click at [290, 289] on div at bounding box center [292, 266] width 4 height 141
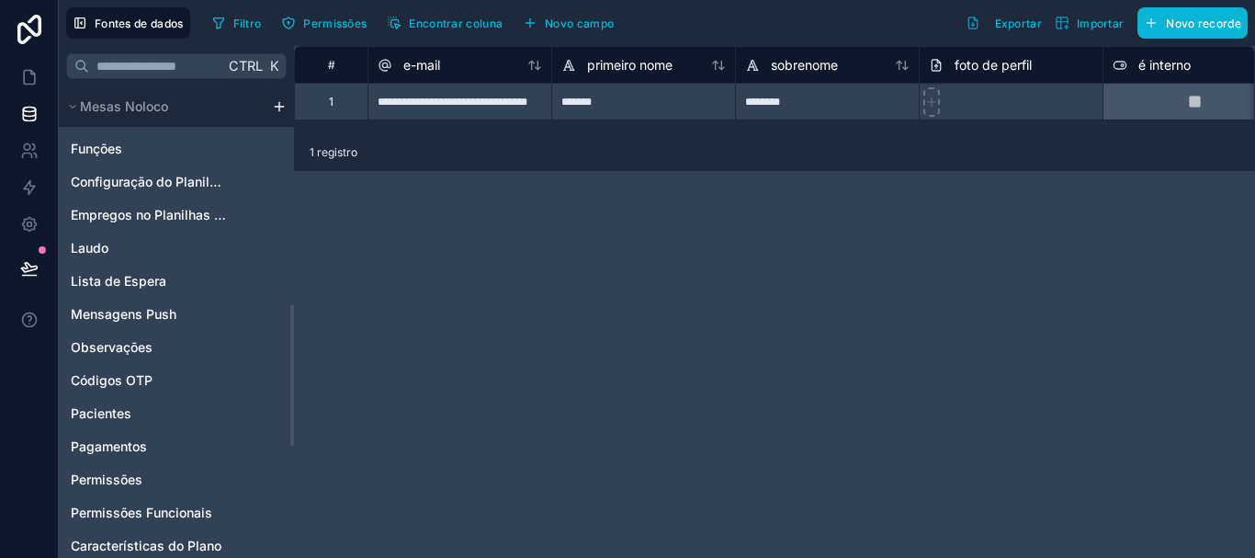
scroll to position [734, 0]
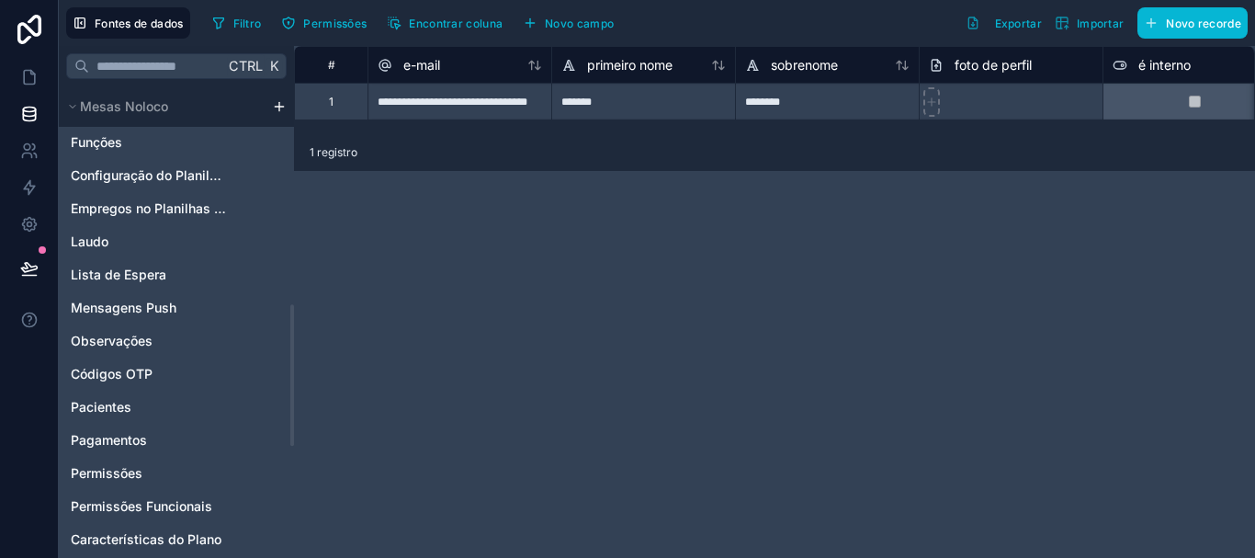
drag, startPoint x: 292, startPoint y: 276, endPoint x: 290, endPoint y: 385, distance: 109.3
click at [290, 385] on div at bounding box center [292, 374] width 4 height 141
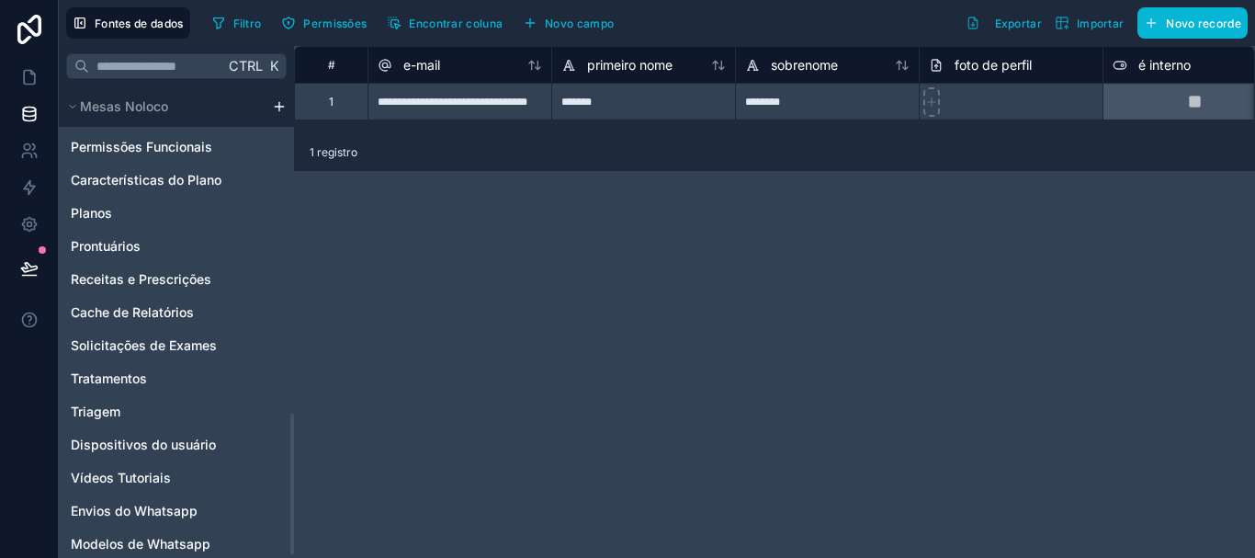
scroll to position [1096, 0]
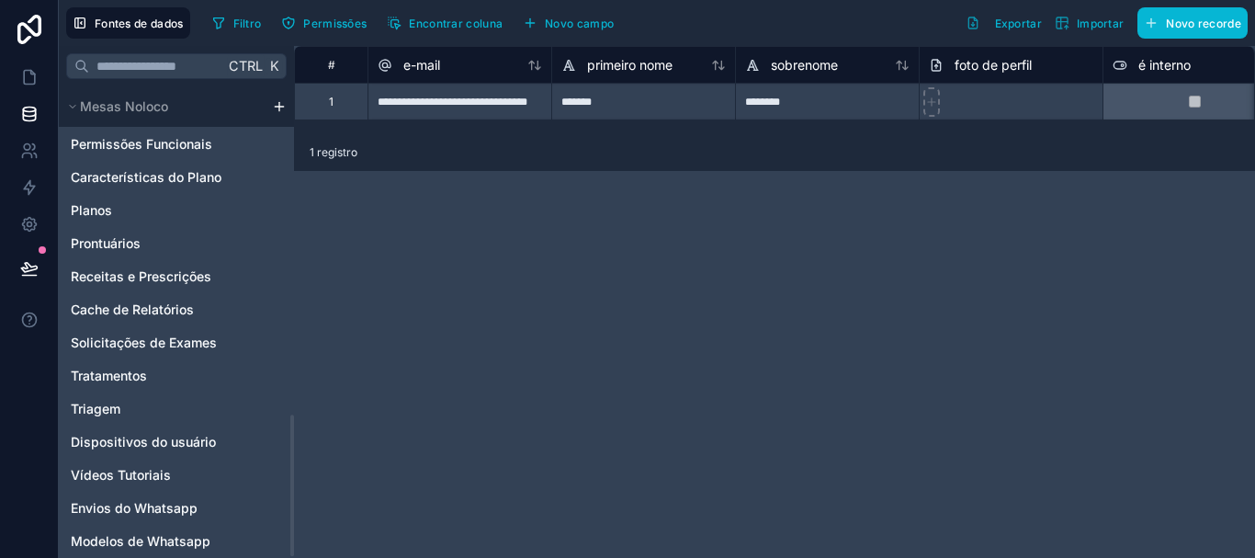
drag, startPoint x: 290, startPoint y: 406, endPoint x: 293, endPoint y: 514, distance: 108.4
click at [293, 514] on div at bounding box center [292, 484] width 4 height 141
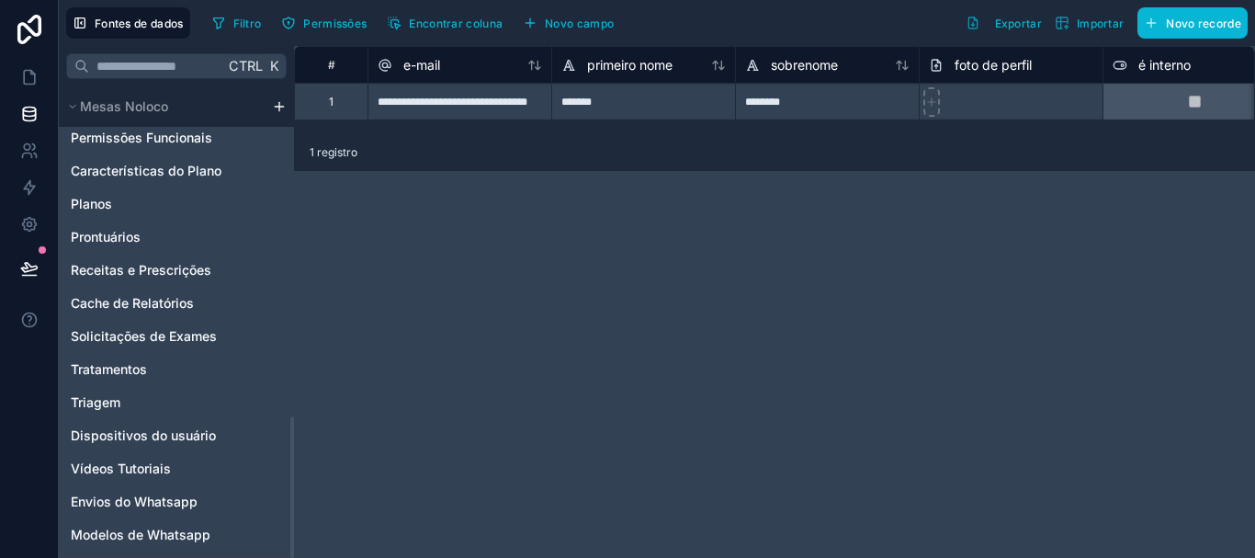
drag, startPoint x: 291, startPoint y: 499, endPoint x: 287, endPoint y: 558, distance: 58.9
click at [290, 557] on div at bounding box center [292, 486] width 4 height 141
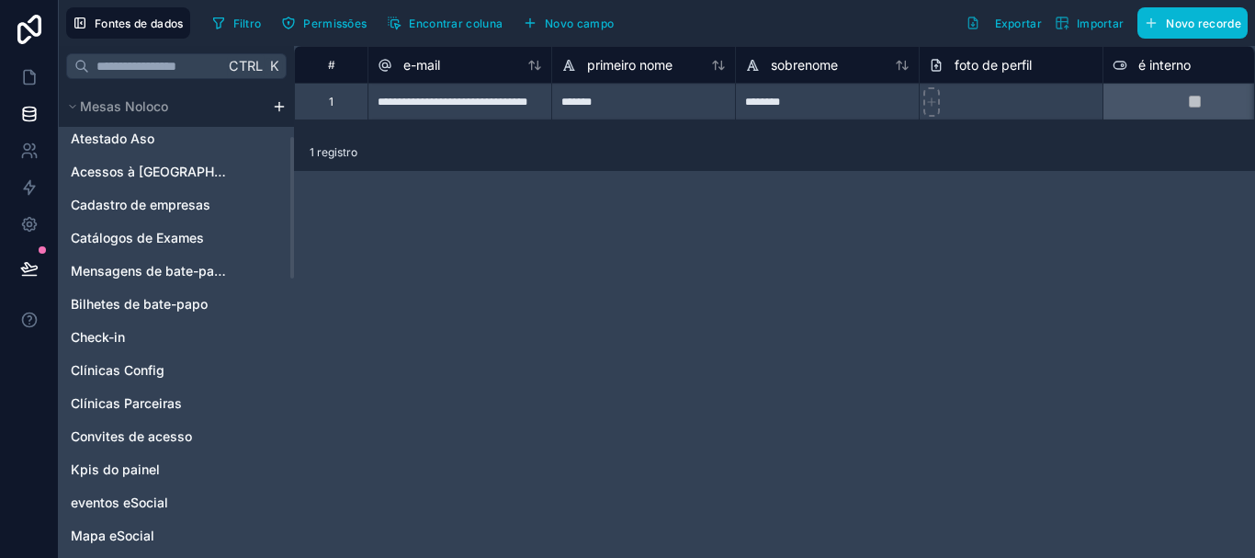
scroll to position [166, 0]
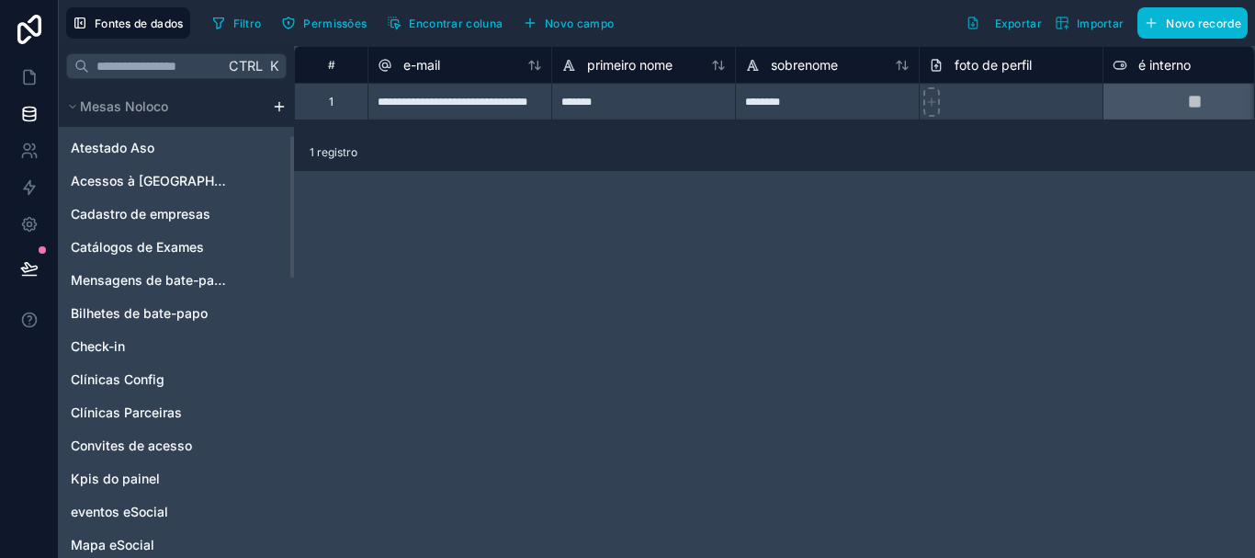
drag, startPoint x: 292, startPoint y: 462, endPoint x: 310, endPoint y: 182, distance: 280.7
click at [294, 182] on div at bounding box center [292, 206] width 4 height 141
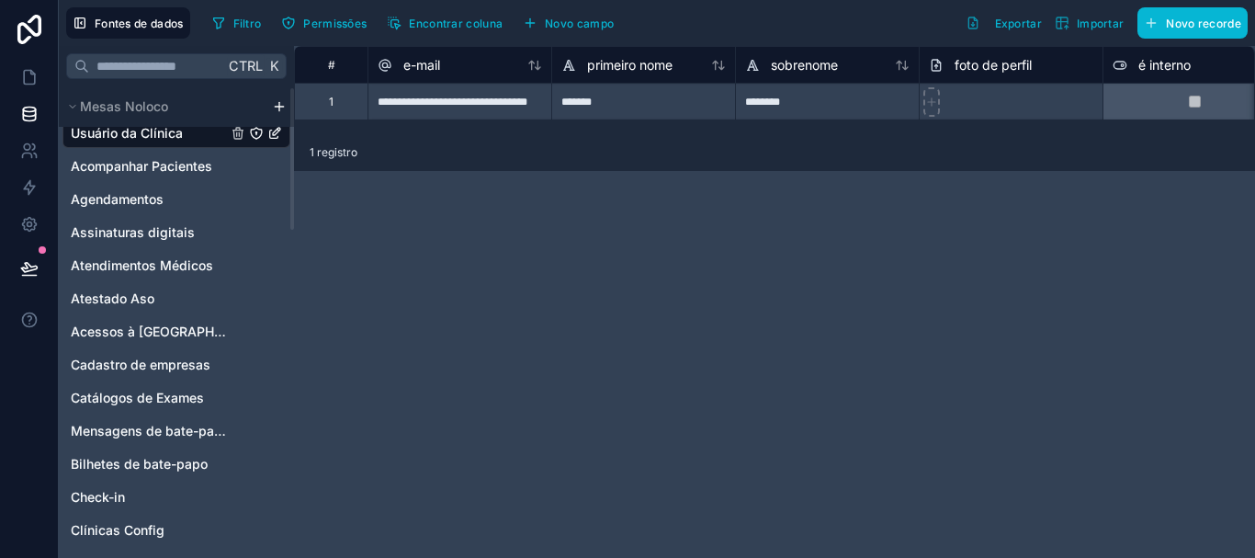
scroll to position [0, 0]
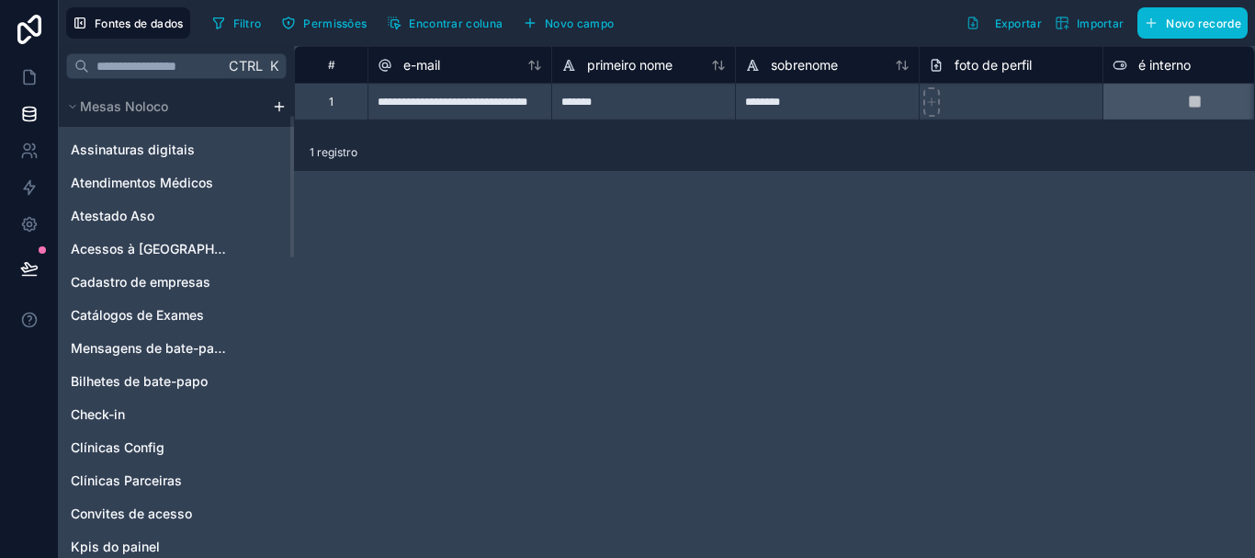
drag, startPoint x: 291, startPoint y: 215, endPoint x: 290, endPoint y: 196, distance: 19.3
click at [290, 196] on div at bounding box center [292, 186] width 4 height 141
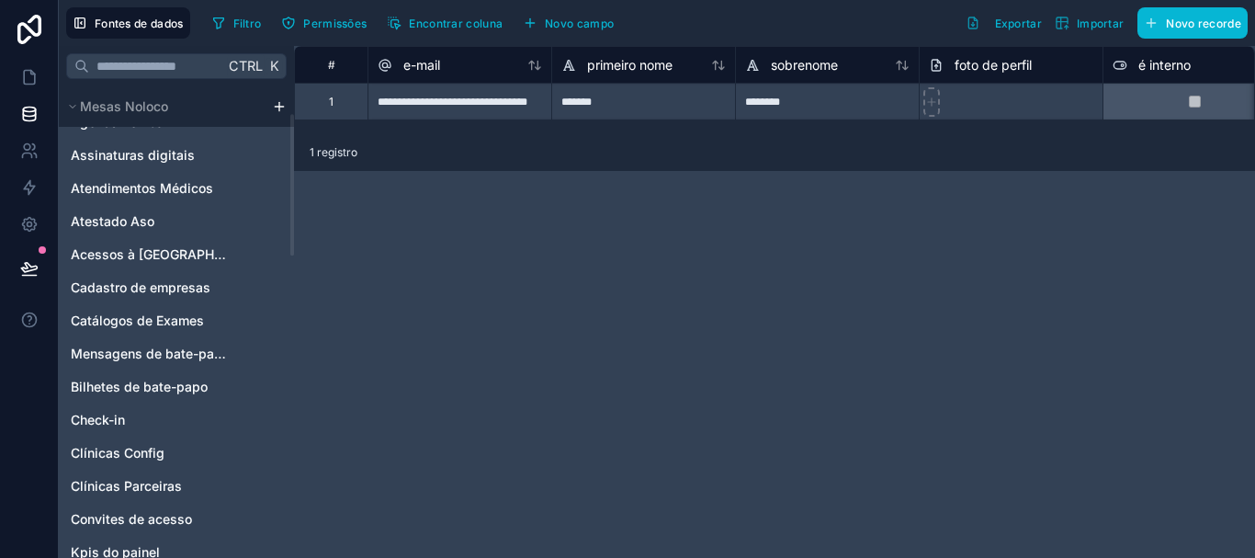
click at [291, 193] on div at bounding box center [292, 184] width 4 height 141
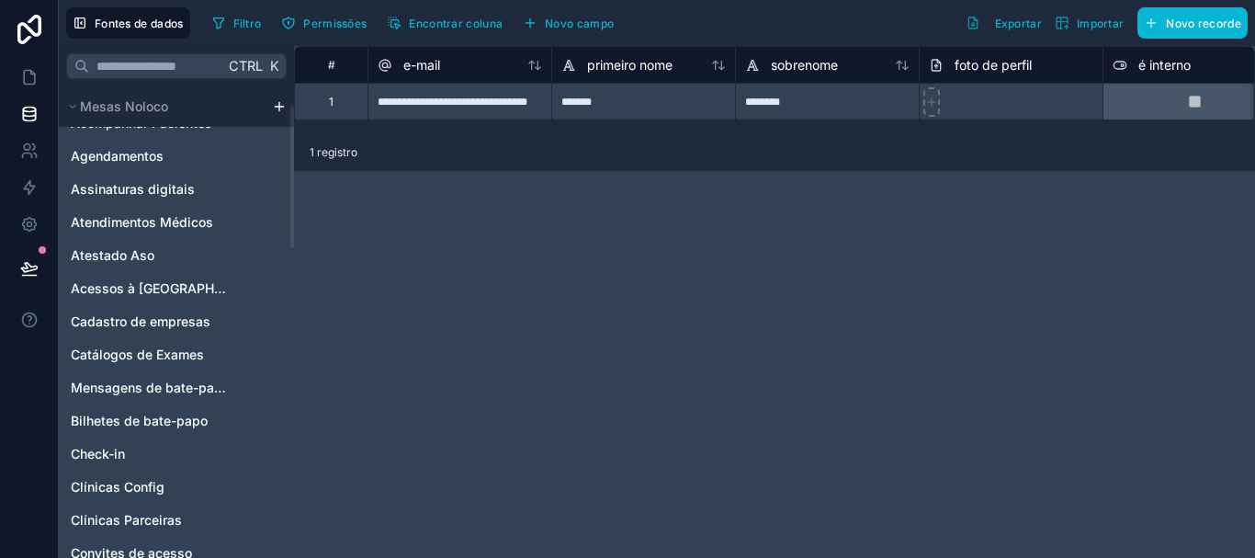
scroll to position [65, 0]
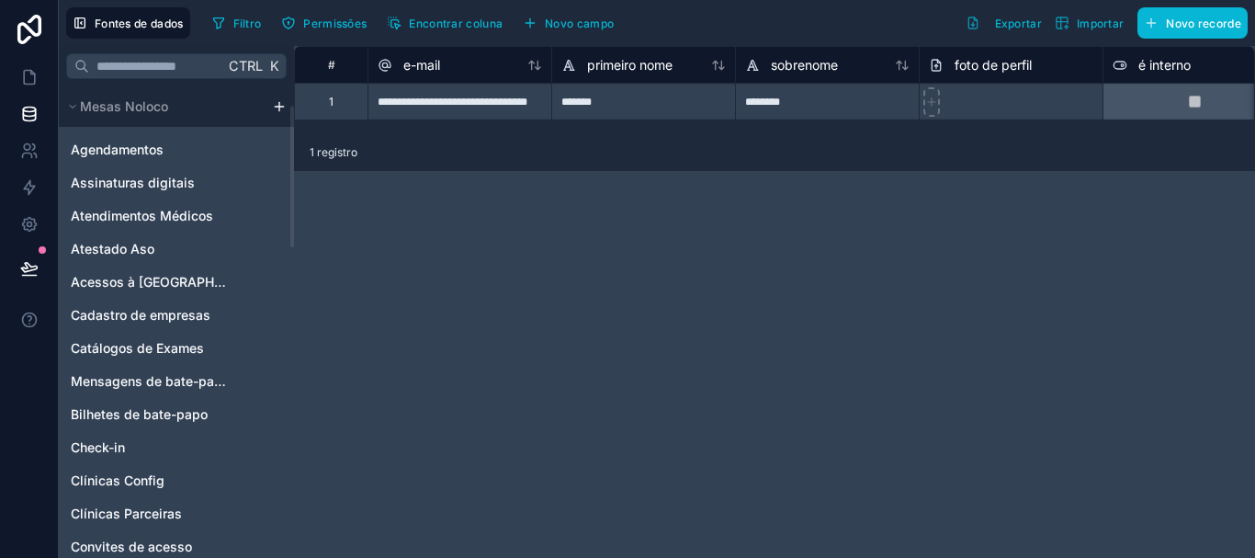
click at [294, 185] on div at bounding box center [292, 176] width 4 height 141
click at [163, 373] on font "Mensagens de bate-papo" at bounding box center [150, 381] width 159 height 16
